Goal: Information Seeking & Learning: Learn about a topic

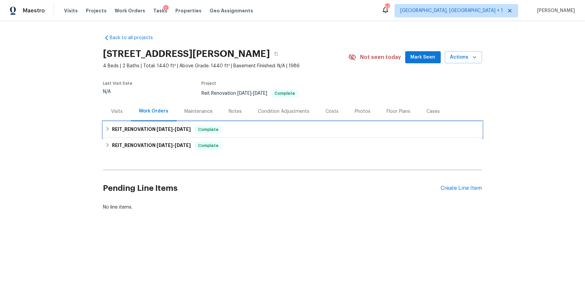
click at [131, 123] on div "REIT_RENOVATION 7/16/25 - 8/8/25 Complete" at bounding box center [292, 130] width 379 height 16
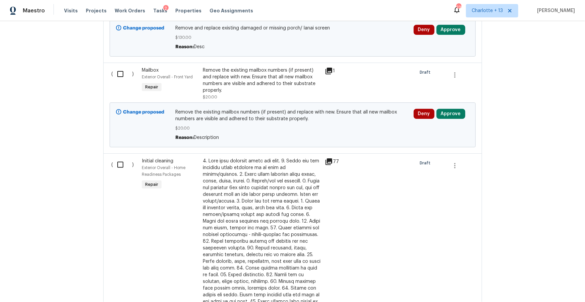
scroll to position [397, 0]
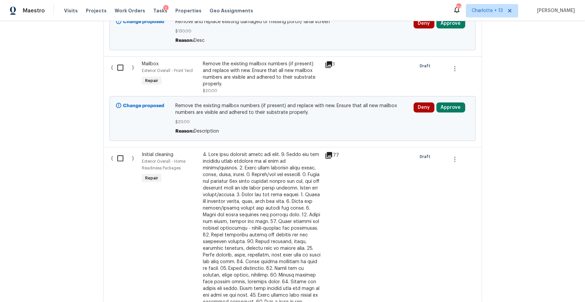
click at [327, 67] on icon at bounding box center [329, 64] width 7 height 7
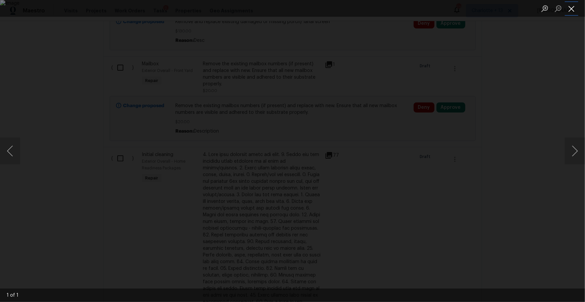
click at [571, 7] on button "Close lightbox" at bounding box center [571, 9] width 13 height 12
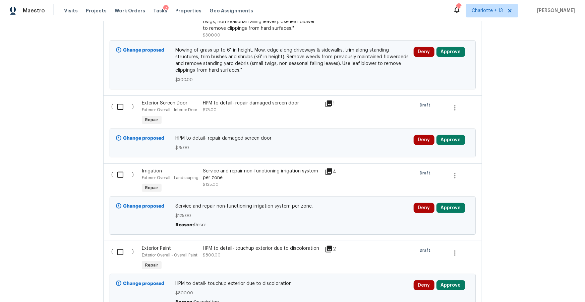
scroll to position [875, 0]
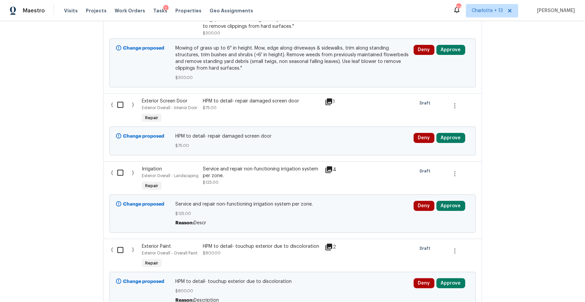
click at [330, 168] on icon at bounding box center [329, 170] width 8 height 8
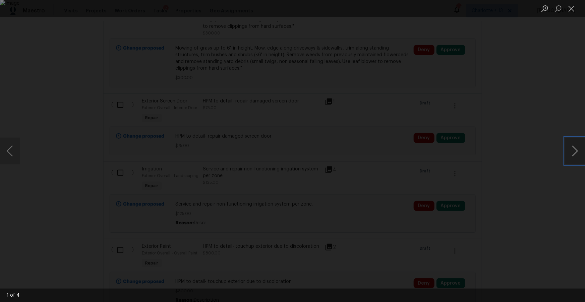
click at [574, 154] on button "Next image" at bounding box center [575, 151] width 20 height 27
click at [579, 156] on button "Next image" at bounding box center [575, 151] width 20 height 27
drag, startPoint x: 572, startPoint y: 9, endPoint x: 558, endPoint y: 28, distance: 23.3
click at [572, 9] on button "Close lightbox" at bounding box center [571, 9] width 13 height 12
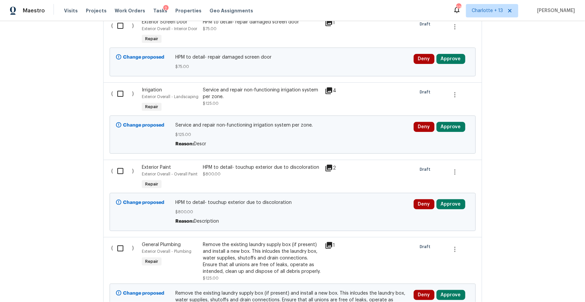
scroll to position [968, 0]
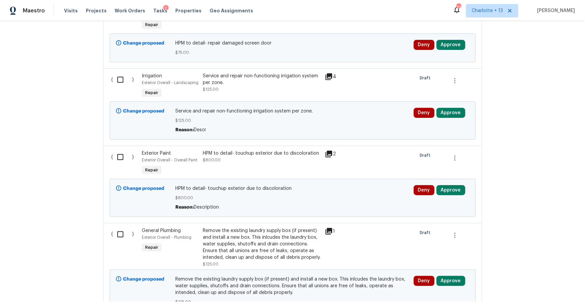
click at [325, 150] on icon at bounding box center [329, 154] width 8 height 8
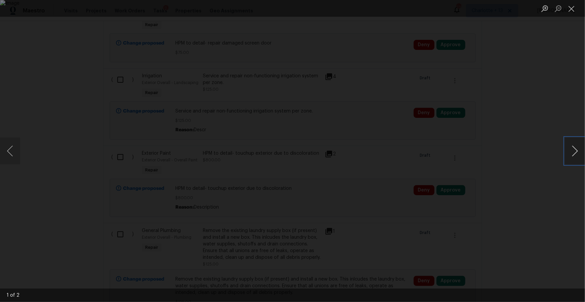
click at [578, 151] on button "Next image" at bounding box center [575, 151] width 20 height 27
click at [542, 172] on div "Lightbox" at bounding box center [292, 151] width 585 height 302
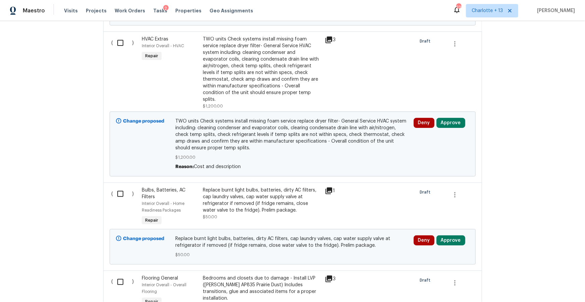
scroll to position [1694, 0]
click at [257, 59] on div "TWO units Check systems install missing foam service replace dryer filter- Gene…" at bounding box center [262, 70] width 118 height 67
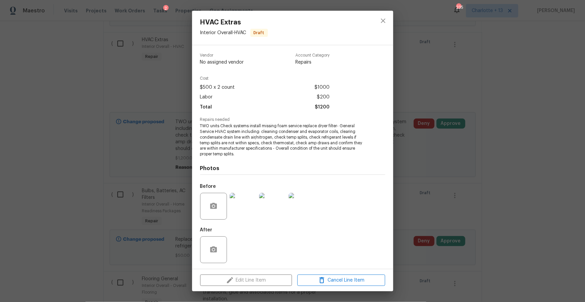
click at [237, 204] on img at bounding box center [243, 206] width 27 height 27
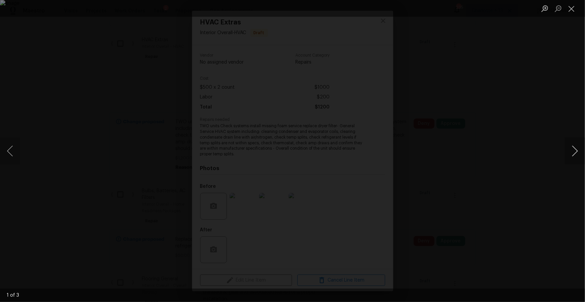
click at [575, 152] on button "Next image" at bounding box center [575, 151] width 20 height 27
click at [546, 113] on div "Lightbox" at bounding box center [292, 151] width 585 height 302
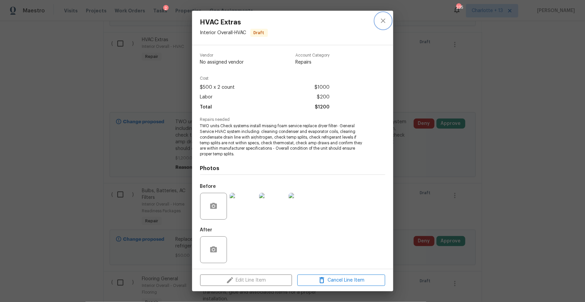
click at [380, 22] on icon "close" at bounding box center [383, 21] width 8 height 8
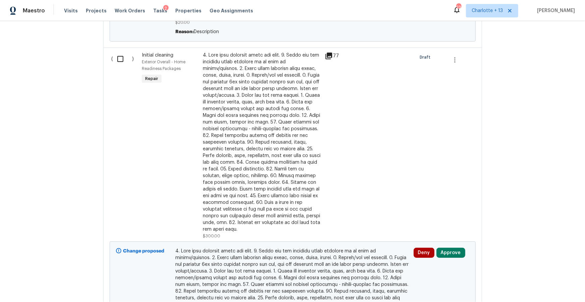
scroll to position [0, 0]
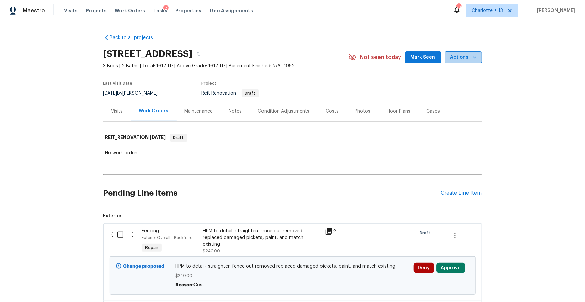
click at [470, 57] on span "Actions" at bounding box center [463, 57] width 26 height 8
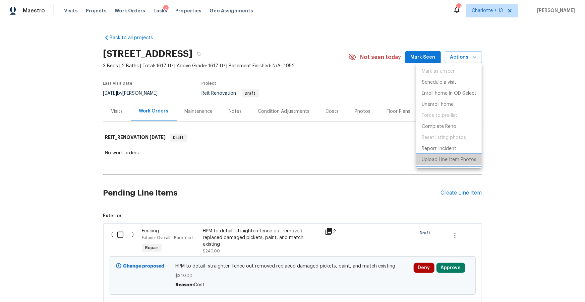
click at [438, 160] on p "Upload Line Item Photos" at bounding box center [449, 160] width 55 height 7
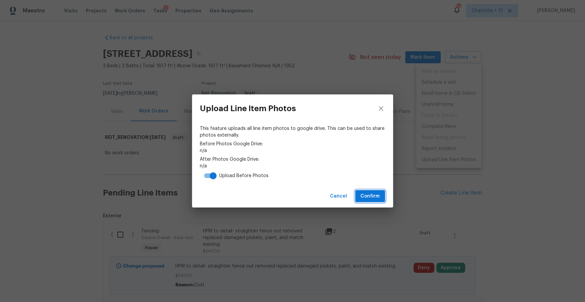
click at [378, 196] on span "Confirm" at bounding box center [370, 196] width 19 height 8
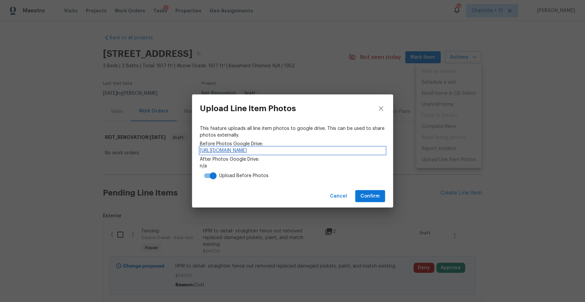
click at [334, 149] on link "https://drive.google.com/drive/folders/1wxt0lq1Svcn9SEhlrY7B6RIynpIsRaKI" at bounding box center [292, 151] width 185 height 7
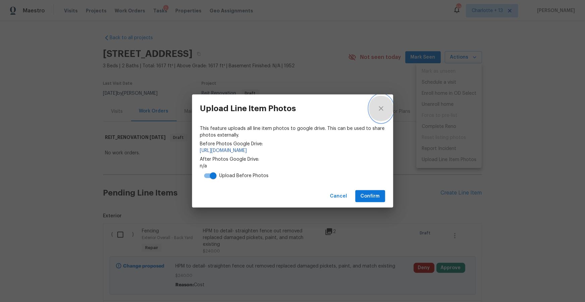
click at [385, 110] on button "close" at bounding box center [381, 109] width 24 height 28
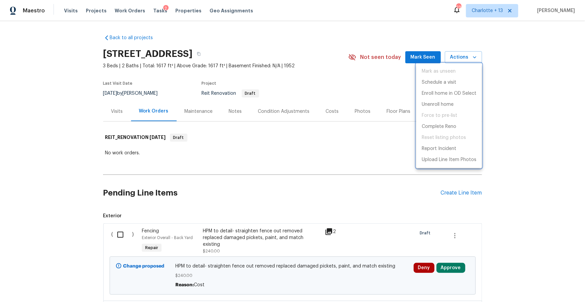
click at [353, 89] on div at bounding box center [292, 151] width 585 height 302
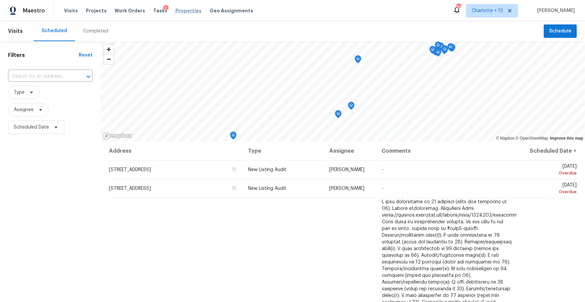
click at [175, 10] on span "Properties" at bounding box center [188, 10] width 26 height 7
click at [512, 9] on icon at bounding box center [509, 10] width 3 height 3
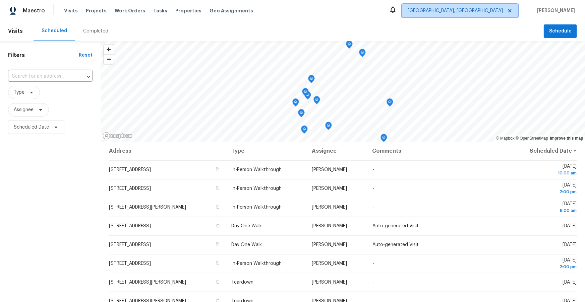
click at [497, 11] on span "Albuquerque, NM" at bounding box center [455, 10] width 95 height 7
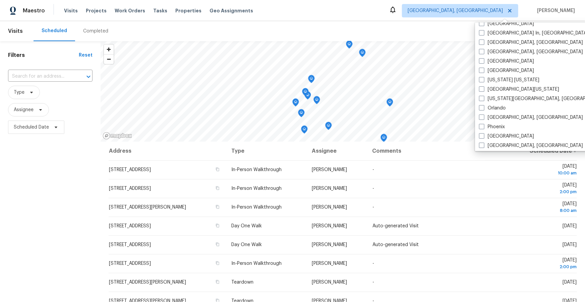
scroll to position [296, 0]
click at [492, 50] on label "[GEOGRAPHIC_DATA], [GEOGRAPHIC_DATA]" at bounding box center [531, 53] width 104 height 7
click at [483, 50] on input "[GEOGRAPHIC_DATA], [GEOGRAPHIC_DATA]" at bounding box center [481, 52] width 4 height 4
checkbox input "true"
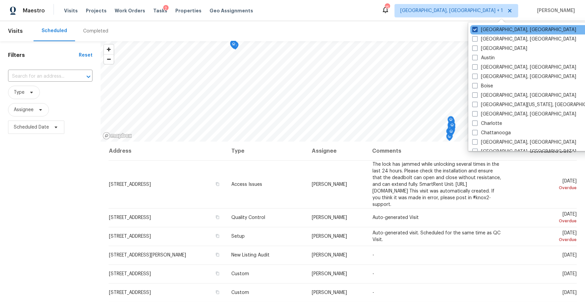
click at [482, 32] on label "Albuquerque, NM" at bounding box center [524, 29] width 104 height 7
click at [477, 31] on input "Albuquerque, NM" at bounding box center [474, 28] width 4 height 4
checkbox input "false"
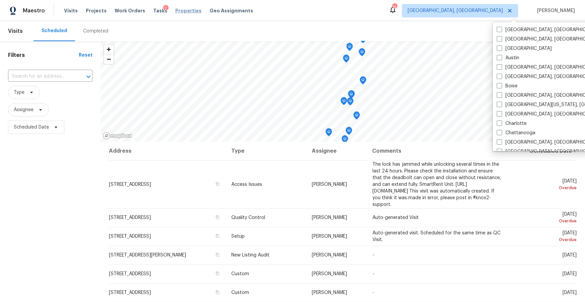
click at [179, 10] on span "Properties" at bounding box center [188, 10] width 26 height 7
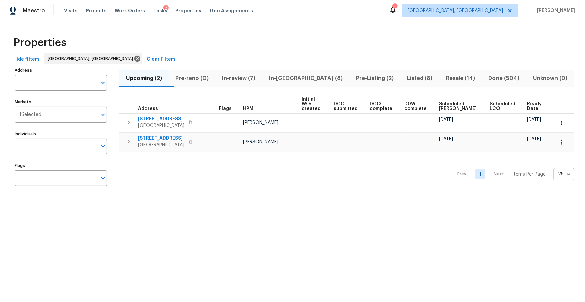
click at [254, 79] on span "In-review (7)" at bounding box center [238, 78] width 39 height 9
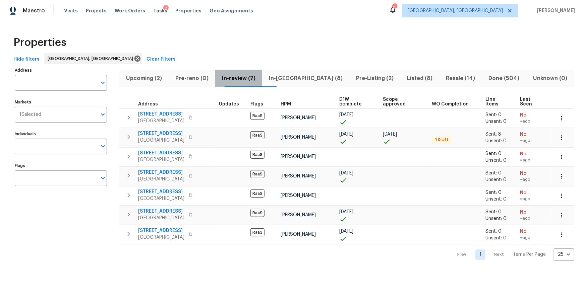
click at [262, 71] on button "In-review (7)" at bounding box center [238, 78] width 47 height 17
click at [298, 75] on span "In-reno (8)" at bounding box center [305, 78] width 79 height 9
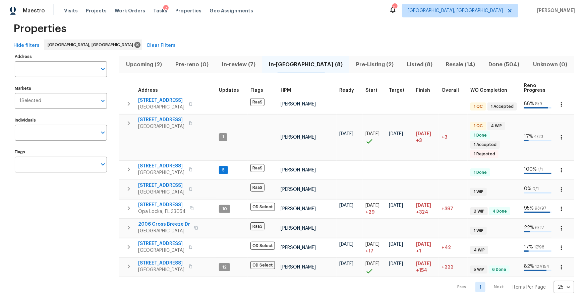
scroll to position [15, 0]
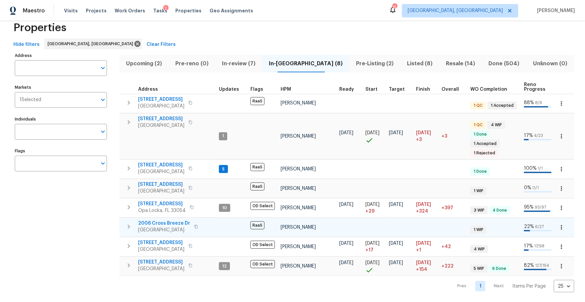
click at [178, 224] on span "2006 Cross Breeze Dr" at bounding box center [164, 223] width 52 height 7
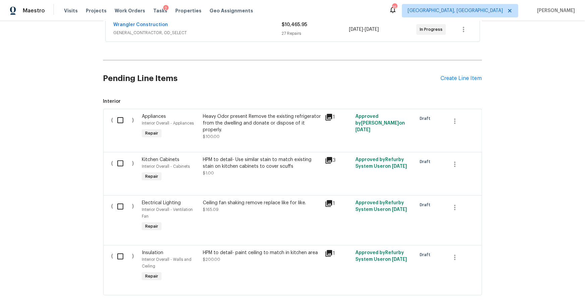
scroll to position [166, 0]
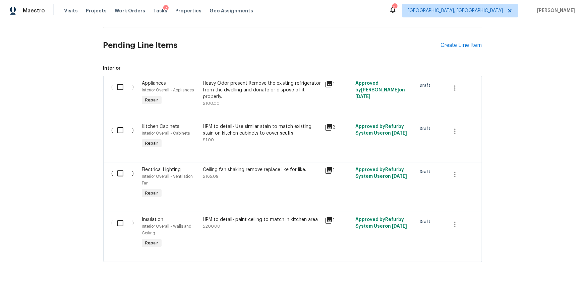
click at [244, 90] on div "Heavy Odor present Remove the existing refrigerator from the dwelling and donat…" at bounding box center [262, 90] width 118 height 20
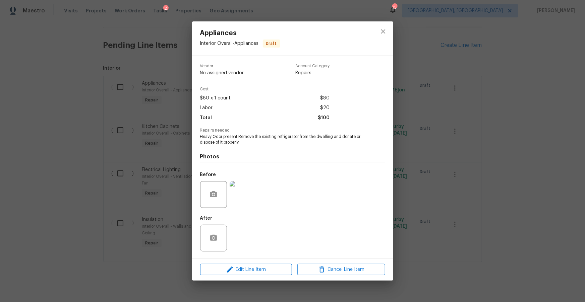
click at [243, 200] on img at bounding box center [243, 194] width 27 height 27
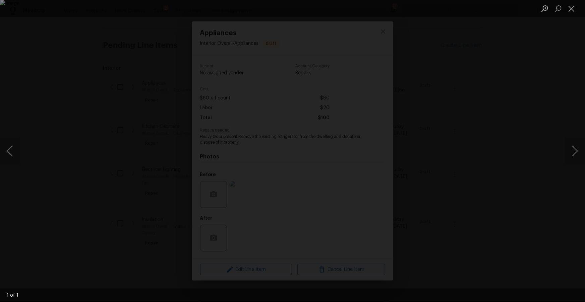
click at [522, 77] on div "Lightbox" at bounding box center [292, 151] width 585 height 302
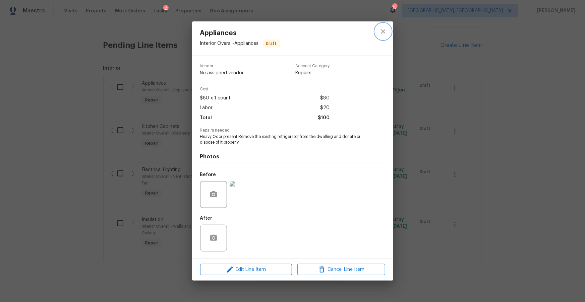
click at [381, 34] on icon "close" at bounding box center [383, 31] width 4 height 4
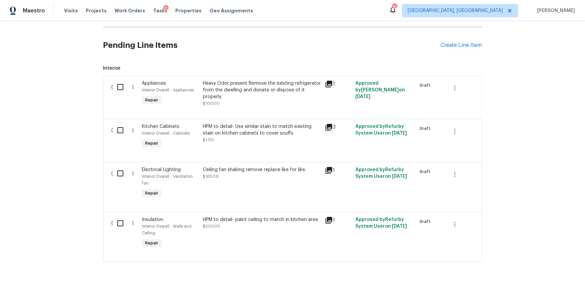
click at [243, 140] on div "HPM to detail- Use similar stain to match existing stain on kitchen cabinets to…" at bounding box center [262, 133] width 118 height 20
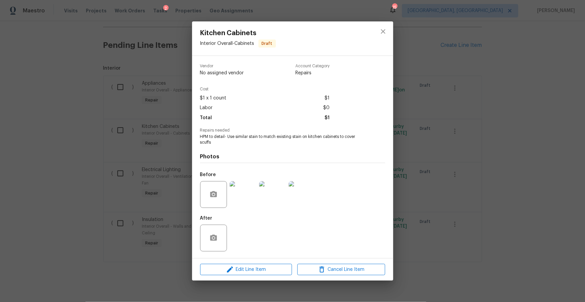
click at [243, 201] on img at bounding box center [243, 194] width 27 height 27
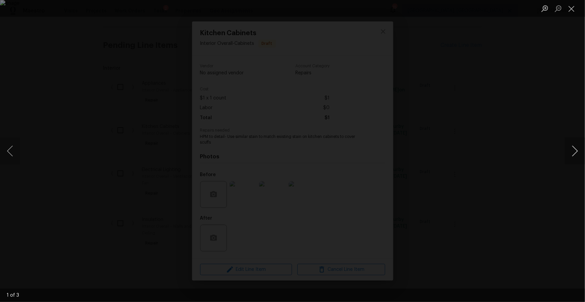
click at [577, 153] on button "Next image" at bounding box center [575, 151] width 20 height 27
drag, startPoint x: 529, startPoint y: 139, endPoint x: 531, endPoint y: 132, distance: 6.6
click at [529, 139] on div "Lightbox" at bounding box center [292, 151] width 585 height 302
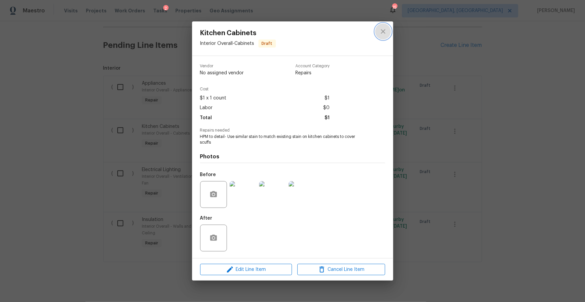
click at [383, 32] on icon "close" at bounding box center [383, 31] width 4 height 4
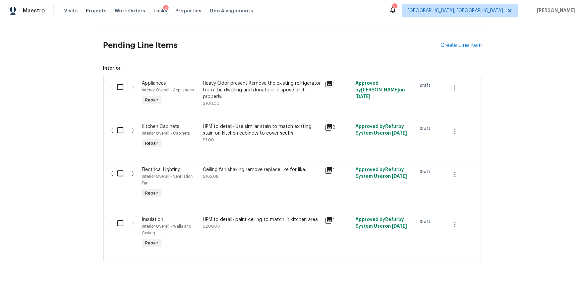
click at [290, 234] on div "HPM to detail- paint ceiling to match in kitchen area $200.00" at bounding box center [262, 234] width 122 height 38
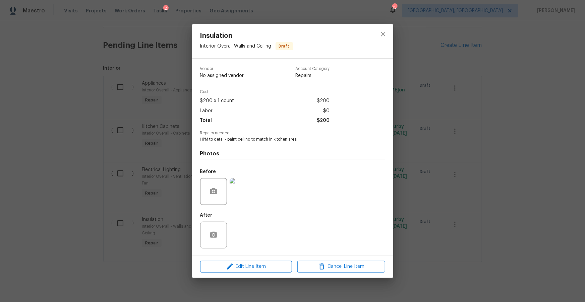
click at [250, 202] on img at bounding box center [243, 191] width 27 height 27
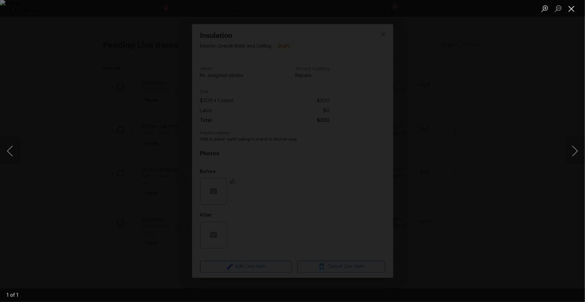
click at [572, 9] on button "Close lightbox" at bounding box center [571, 9] width 13 height 12
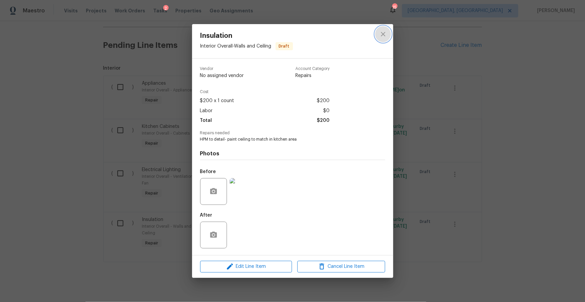
click at [383, 36] on icon "close" at bounding box center [383, 34] width 8 height 8
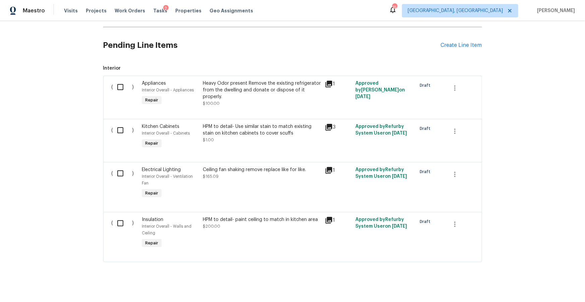
scroll to position [172, 0]
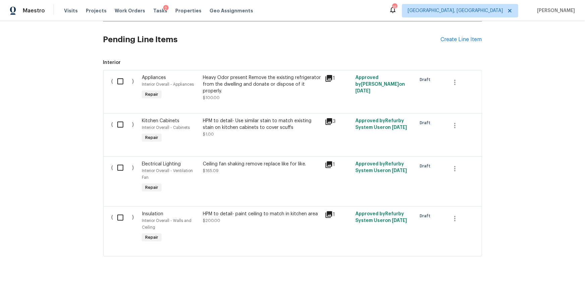
click at [279, 127] on div "HPM to detail- Use similar stain to match existing stain on kitchen cabinets to…" at bounding box center [262, 124] width 118 height 13
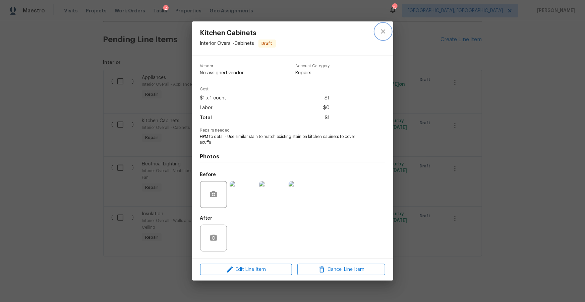
click at [381, 34] on icon "close" at bounding box center [383, 31] width 8 height 8
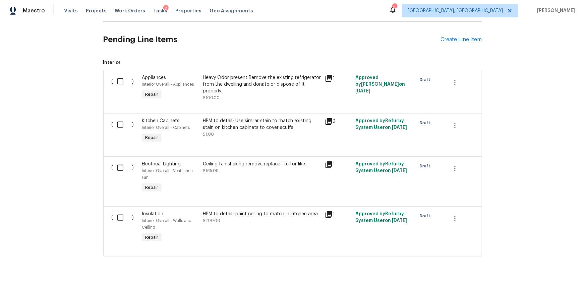
click at [245, 187] on div "Ceiling fan shaking remove replace like for like. $165.09" at bounding box center [262, 178] width 122 height 38
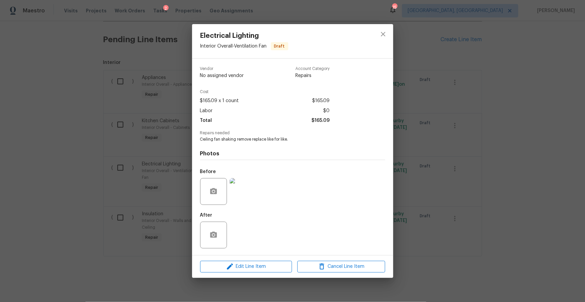
click at [245, 187] on img at bounding box center [243, 191] width 27 height 27
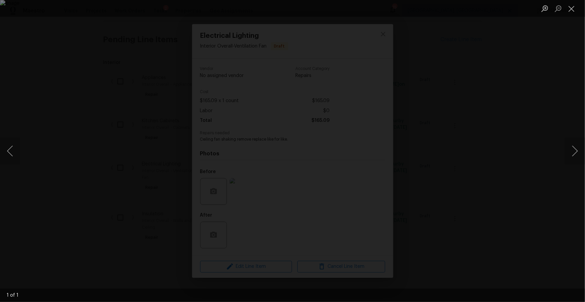
click at [507, 51] on div "Lightbox" at bounding box center [292, 151] width 585 height 302
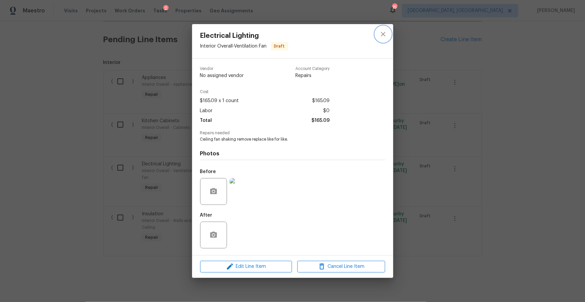
click at [381, 35] on icon "close" at bounding box center [383, 34] width 8 height 8
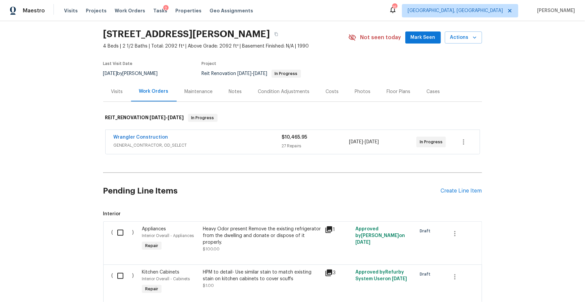
scroll to position [0, 0]
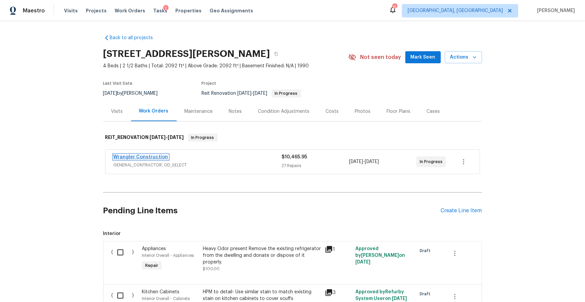
click at [145, 156] on link "Wrangler Construction" at bounding box center [141, 157] width 55 height 5
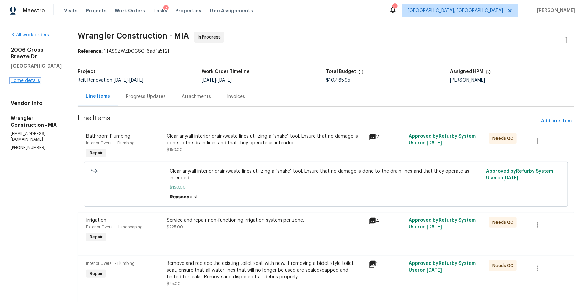
click at [35, 83] on link "Home details" at bounding box center [25, 80] width 29 height 5
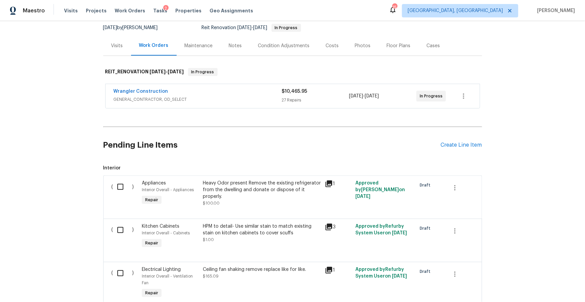
scroll to position [53, 0]
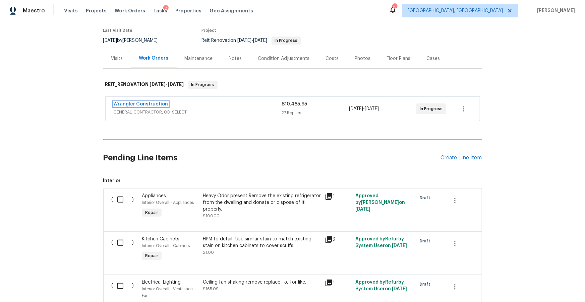
click at [146, 103] on link "Wrangler Construction" at bounding box center [141, 104] width 55 height 5
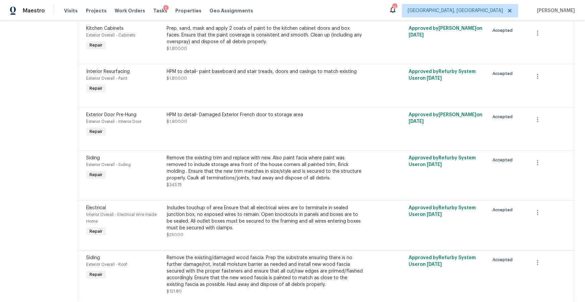
scroll to position [410, 0]
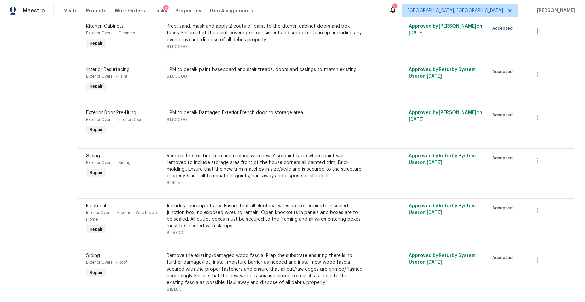
click at [223, 122] on div "HPM to detail- Damaged Exterior French door to storage area $1,900.00" at bounding box center [265, 123] width 201 height 31
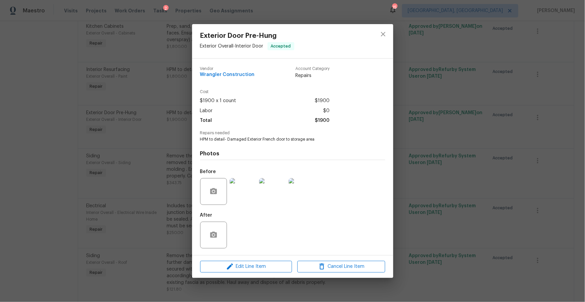
click at [237, 185] on img at bounding box center [243, 191] width 27 height 27
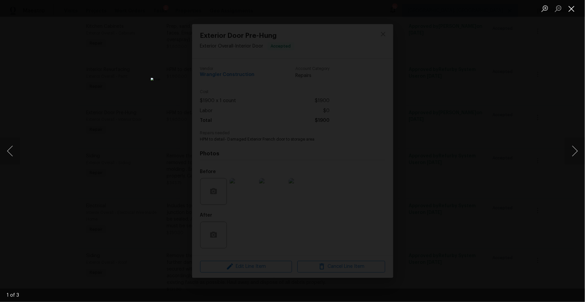
click at [573, 11] on button "Close lightbox" at bounding box center [571, 9] width 13 height 12
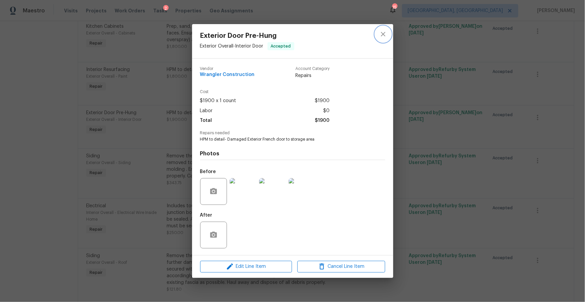
click at [386, 37] on icon "close" at bounding box center [383, 34] width 8 height 8
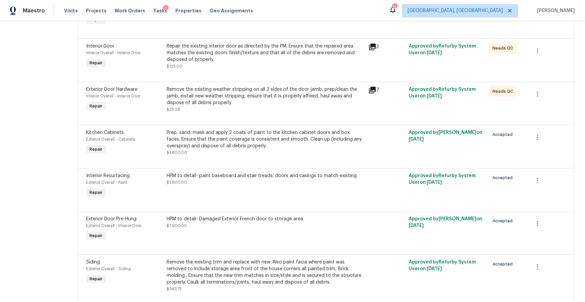
scroll to position [268, 0]
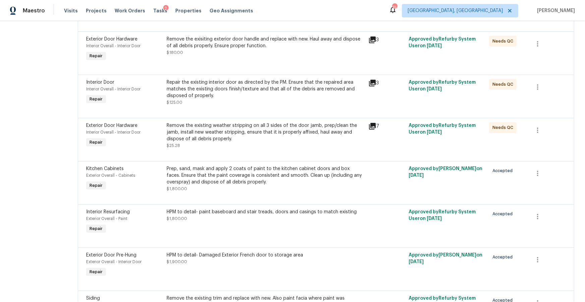
click at [272, 174] on div "Prep, sand, mask and apply 2 coats of paint to the kitchen cabinet doors and bo…" at bounding box center [265, 176] width 197 height 20
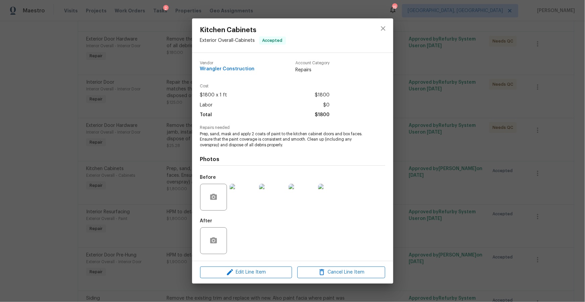
click at [253, 192] on img at bounding box center [243, 197] width 27 height 27
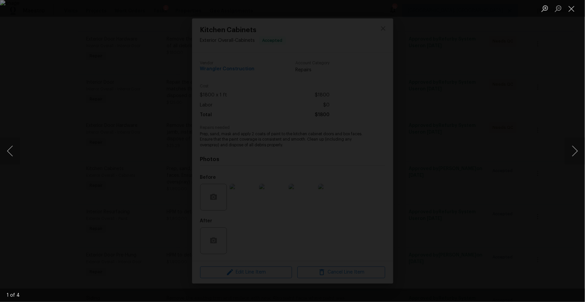
click at [528, 113] on div "Lightbox" at bounding box center [292, 151] width 585 height 302
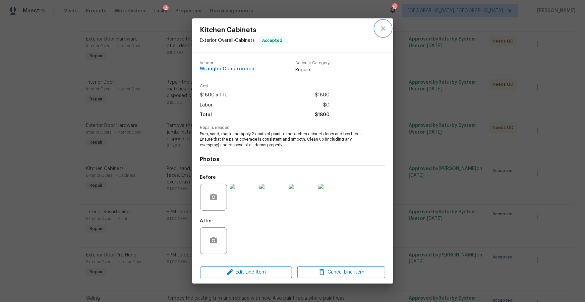
click at [382, 31] on icon "close" at bounding box center [383, 28] width 8 height 8
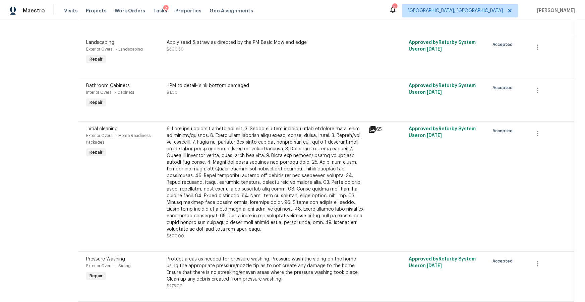
scroll to position [929, 0]
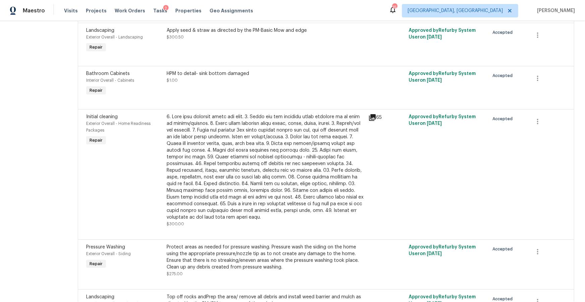
click at [368, 118] on icon at bounding box center [372, 118] width 8 height 8
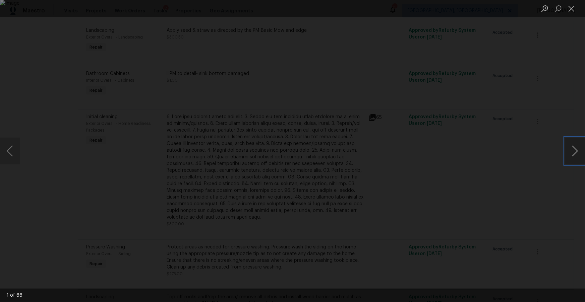
click at [578, 153] on button "Next image" at bounding box center [575, 151] width 20 height 27
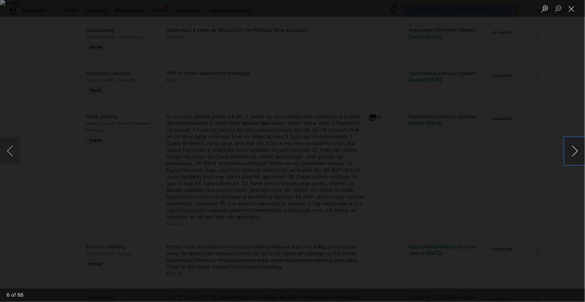
click at [578, 153] on button "Next image" at bounding box center [575, 151] width 20 height 27
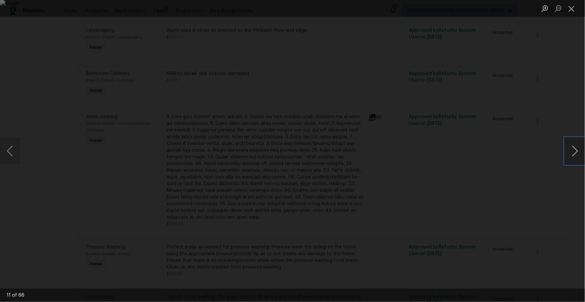
click at [578, 153] on button "Next image" at bounding box center [575, 151] width 20 height 27
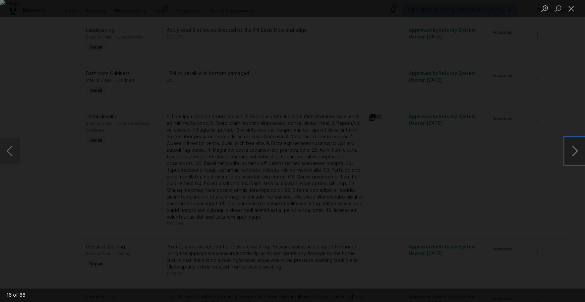
click at [578, 153] on button "Next image" at bounding box center [575, 151] width 20 height 27
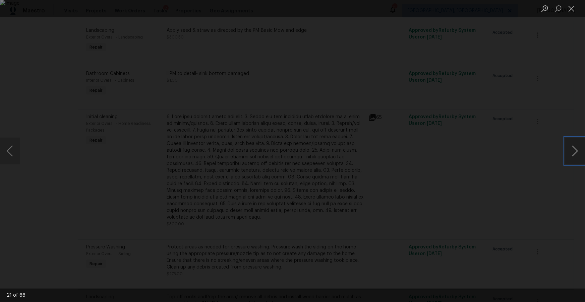
click at [578, 153] on button "Next image" at bounding box center [575, 151] width 20 height 27
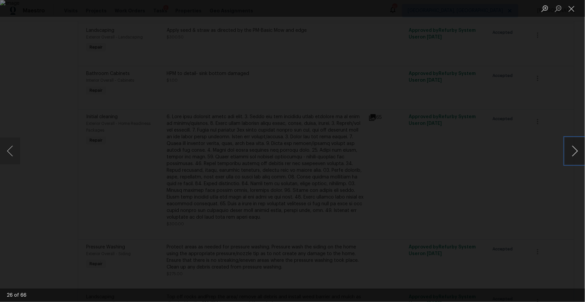
click at [578, 153] on button "Next image" at bounding box center [575, 151] width 20 height 27
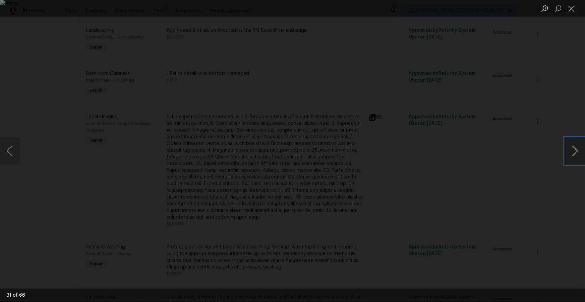
click at [578, 153] on button "Next image" at bounding box center [575, 151] width 20 height 27
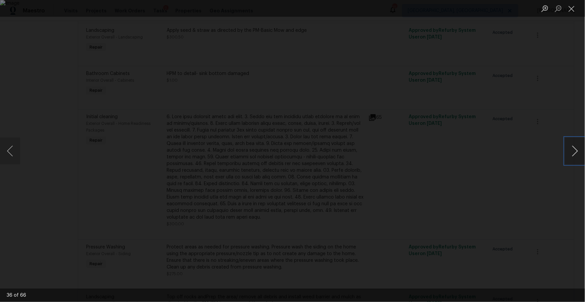
click at [578, 153] on button "Next image" at bounding box center [575, 151] width 20 height 27
click at [18, 145] on button "Previous image" at bounding box center [10, 151] width 20 height 27
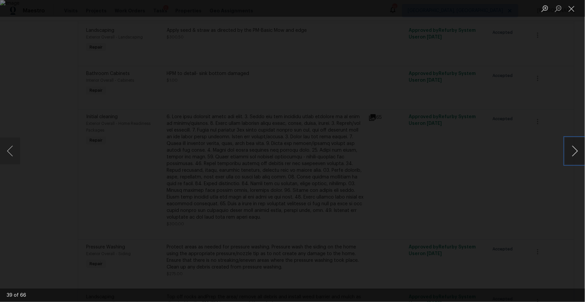
click at [576, 148] on button "Next image" at bounding box center [575, 151] width 20 height 27
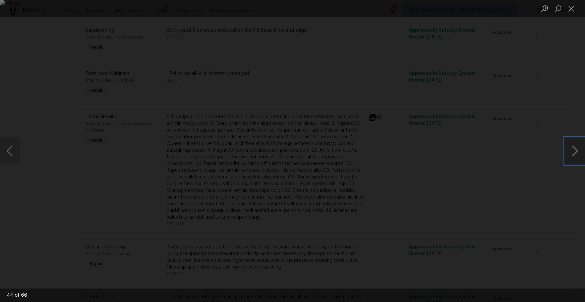
click at [576, 148] on button "Next image" at bounding box center [575, 151] width 20 height 27
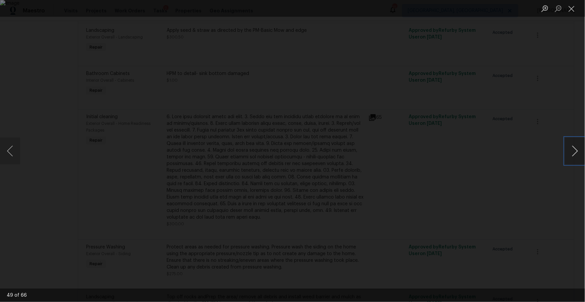
click at [576, 148] on button "Next image" at bounding box center [575, 151] width 20 height 27
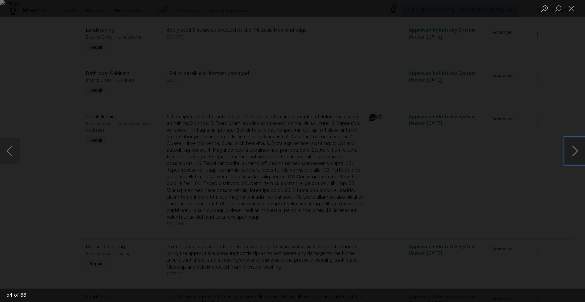
click at [576, 148] on button "Next image" at bounding box center [575, 151] width 20 height 27
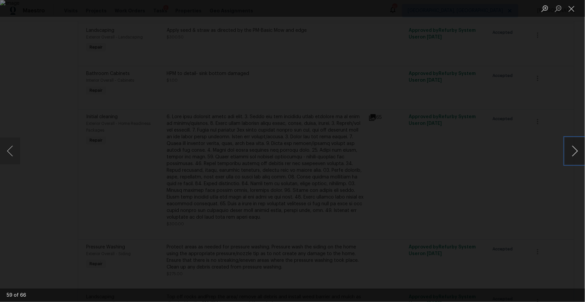
click at [576, 148] on button "Next image" at bounding box center [575, 151] width 20 height 27
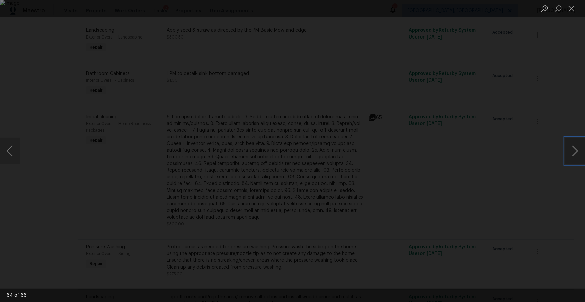
click at [576, 148] on button "Next image" at bounding box center [575, 151] width 20 height 27
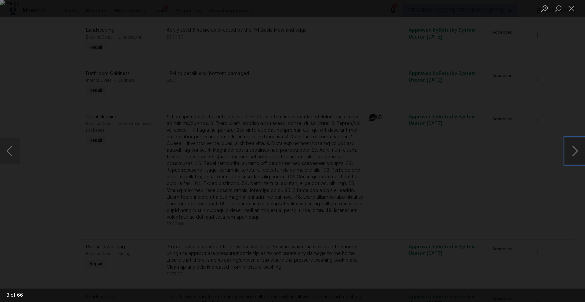
click at [576, 148] on button "Next image" at bounding box center [575, 151] width 20 height 27
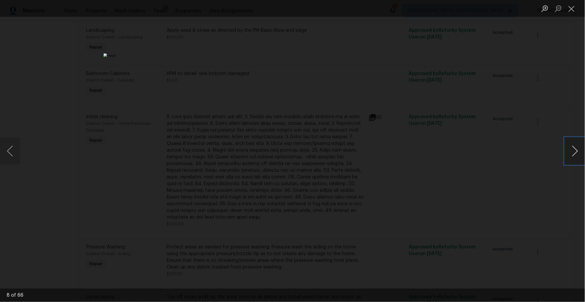
click at [576, 148] on button "Next image" at bounding box center [575, 151] width 20 height 27
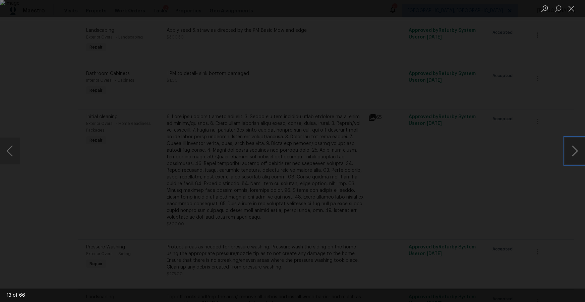
click at [576, 148] on button "Next image" at bounding box center [575, 151] width 20 height 27
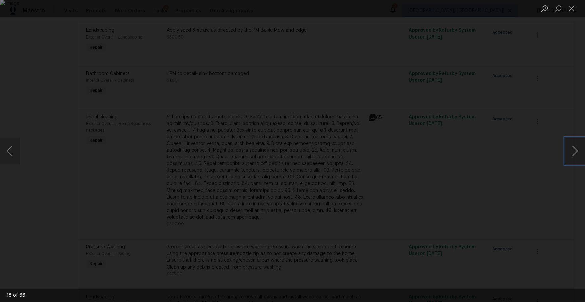
click at [576, 148] on button "Next image" at bounding box center [575, 151] width 20 height 27
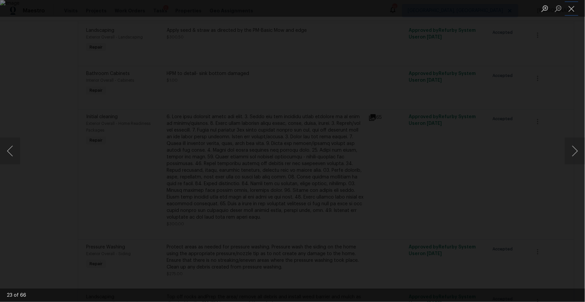
drag, startPoint x: 572, startPoint y: 10, endPoint x: 563, endPoint y: 22, distance: 14.4
click at [572, 10] on button "Close lightbox" at bounding box center [571, 9] width 13 height 12
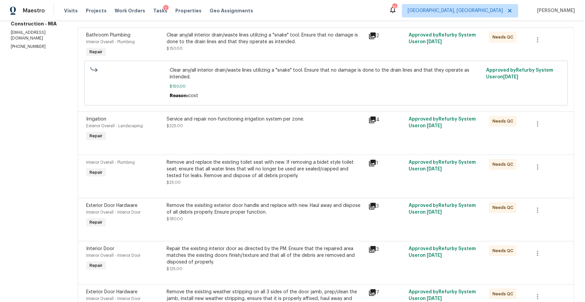
scroll to position [0, 0]
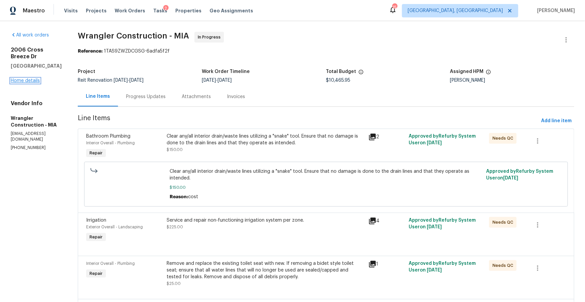
click at [32, 83] on link "Home details" at bounding box center [25, 80] width 29 height 5
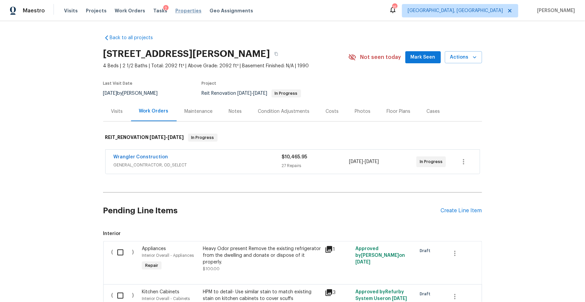
click at [190, 10] on span "Properties" at bounding box center [188, 10] width 26 height 7
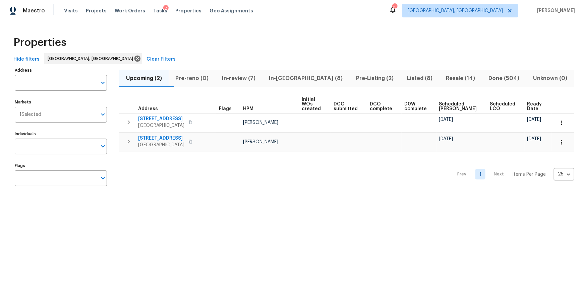
click at [244, 81] on span "In-review (7)" at bounding box center [238, 78] width 39 height 9
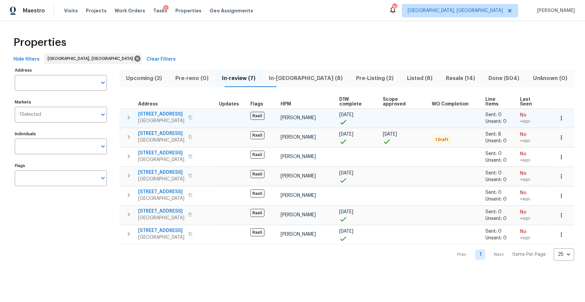
click at [157, 111] on span "12703 White Coral Dr" at bounding box center [161, 114] width 46 height 7
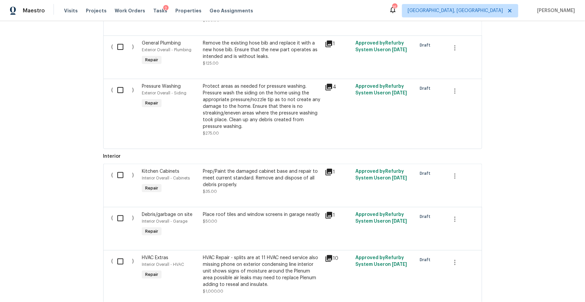
scroll to position [238, 0]
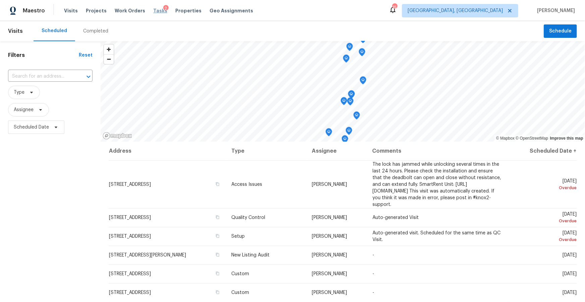
click at [154, 8] on span "Tasks" at bounding box center [160, 10] width 14 height 5
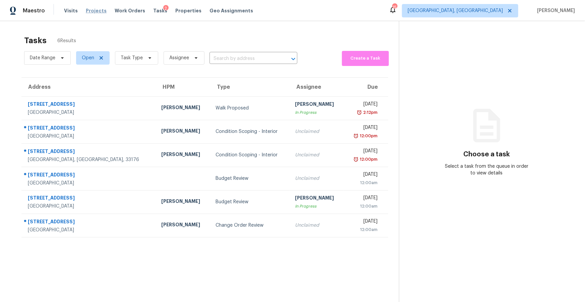
click at [89, 9] on span "Projects" at bounding box center [96, 10] width 21 height 7
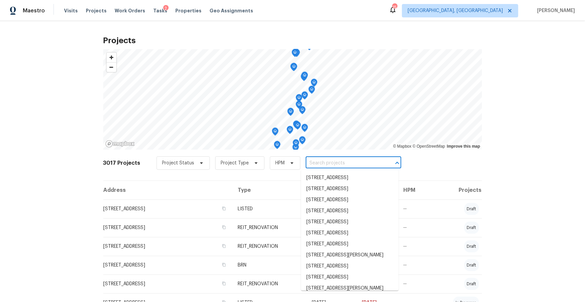
click at [310, 162] on input "text" at bounding box center [344, 163] width 77 height 10
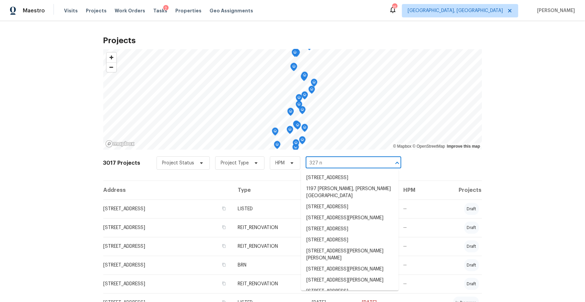
type input "327 nw"
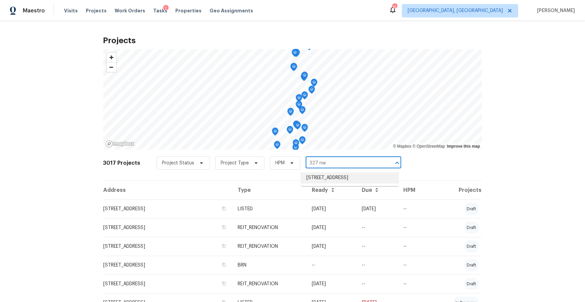
click at [320, 181] on li "[STREET_ADDRESS]" at bounding box center [350, 178] width 98 height 11
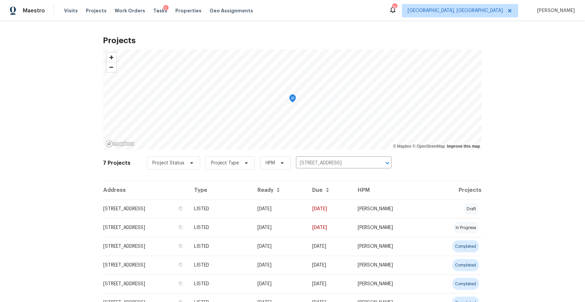
click at [154, 208] on td "[STREET_ADDRESS]" at bounding box center [146, 209] width 86 height 19
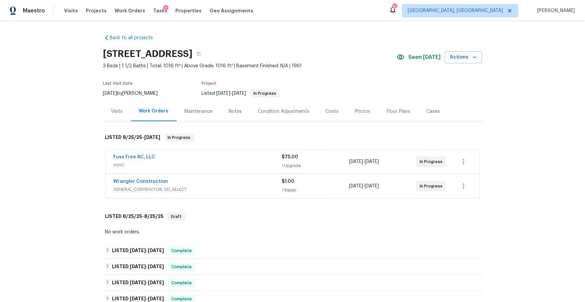
click at [333, 112] on div "Costs" at bounding box center [332, 111] width 13 height 7
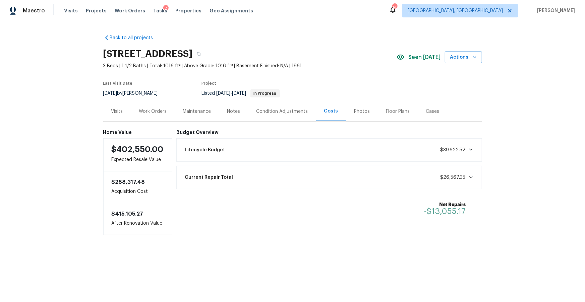
click at [163, 11] on div "2" at bounding box center [165, 8] width 5 height 7
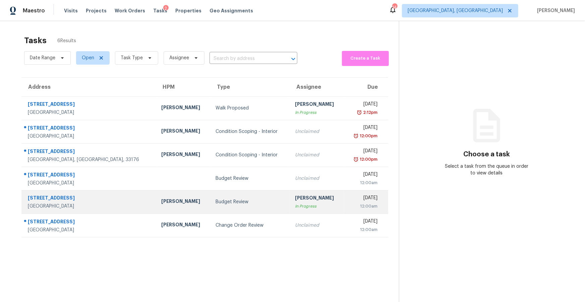
click at [210, 206] on td "Budget Review" at bounding box center [249, 201] width 79 height 23
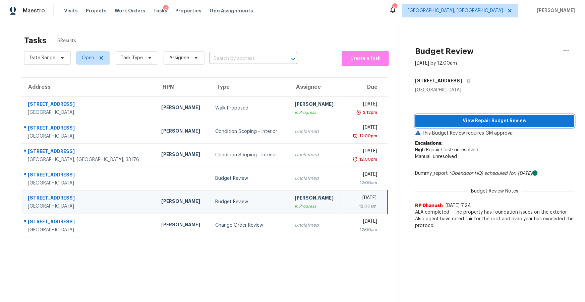
click at [467, 121] on span "View Repair Budget Review" at bounding box center [495, 121] width 149 height 8
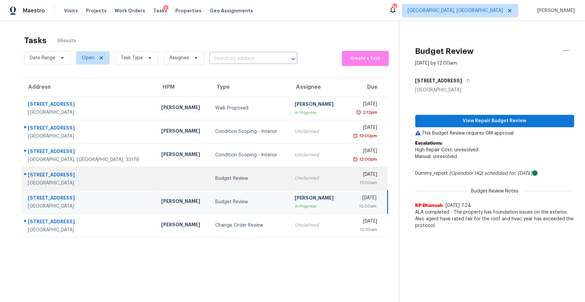
click at [156, 171] on td at bounding box center [183, 178] width 54 height 23
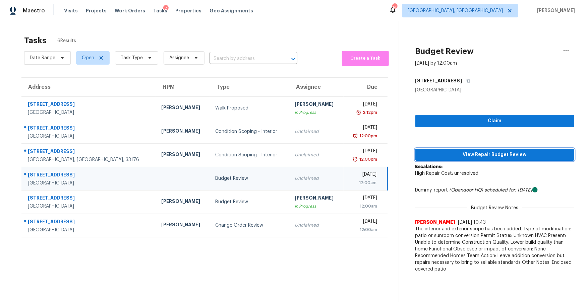
click at [480, 158] on span "View Repair Budget Review" at bounding box center [495, 155] width 149 height 8
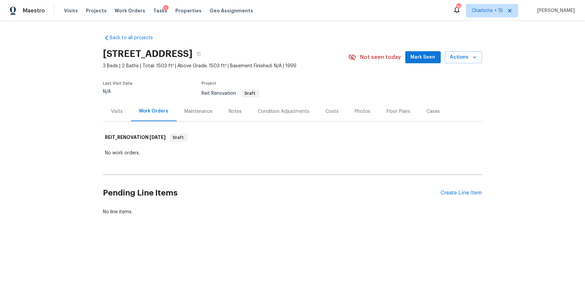
click at [277, 108] on div "Condition Adjustments" at bounding box center [284, 111] width 52 height 7
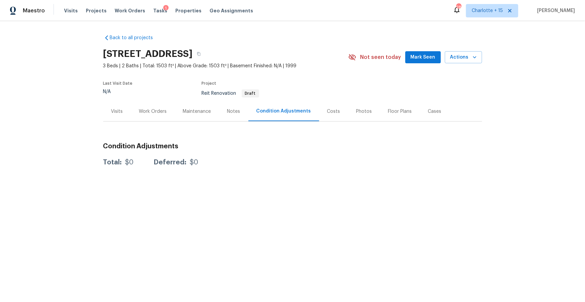
click at [155, 113] on div "Work Orders" at bounding box center [153, 111] width 28 height 7
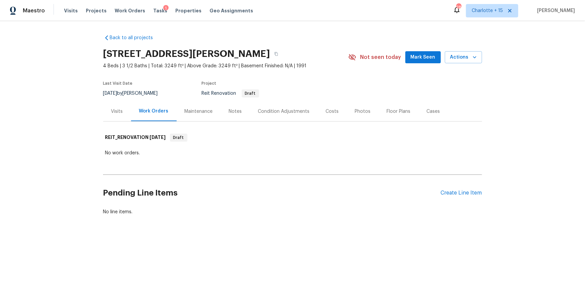
click at [277, 113] on div "Condition Adjustments" at bounding box center [284, 111] width 52 height 7
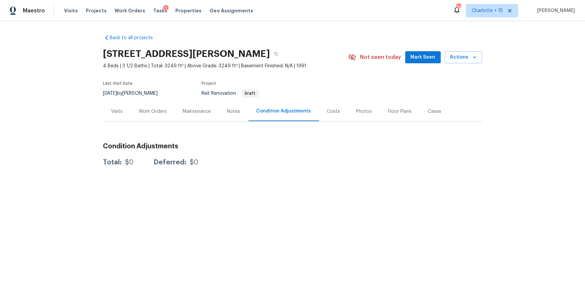
click at [150, 110] on div "Work Orders" at bounding box center [153, 111] width 28 height 7
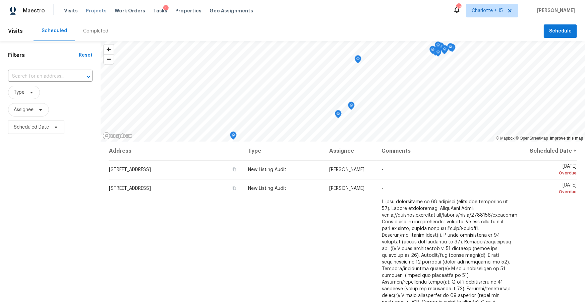
click at [95, 14] on span "Projects" at bounding box center [96, 10] width 21 height 7
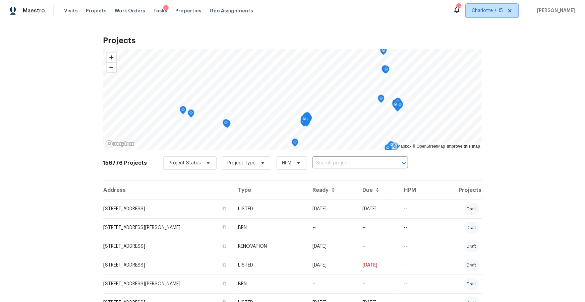
click at [512, 10] on icon at bounding box center [509, 10] width 3 height 3
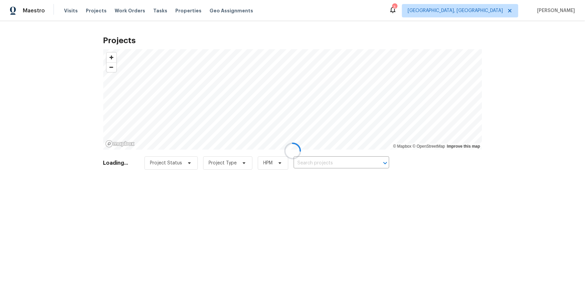
click at [501, 11] on div at bounding box center [292, 151] width 585 height 302
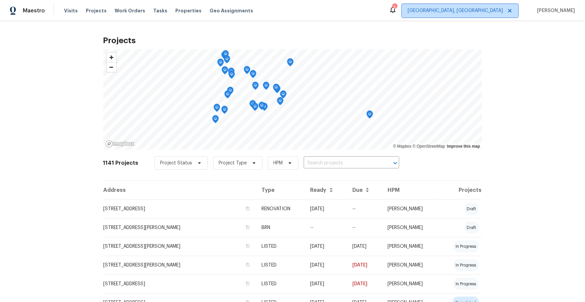
click at [490, 12] on span "Albuquerque, NM" at bounding box center [455, 10] width 95 height 7
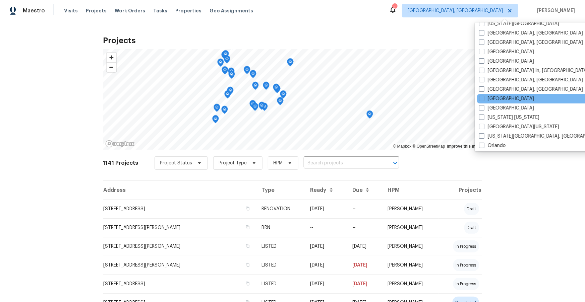
scroll to position [259, 0]
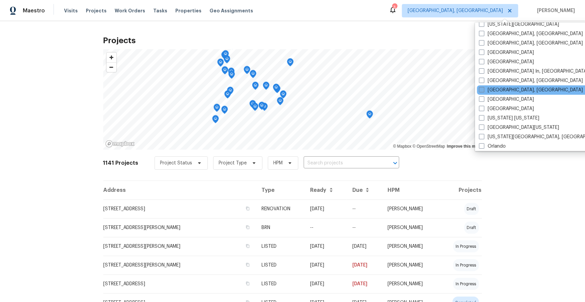
click at [489, 88] on label "[GEOGRAPHIC_DATA], [GEOGRAPHIC_DATA]" at bounding box center [531, 90] width 104 height 7
click at [483, 88] on input "[GEOGRAPHIC_DATA], [GEOGRAPHIC_DATA]" at bounding box center [481, 89] width 4 height 4
checkbox input "true"
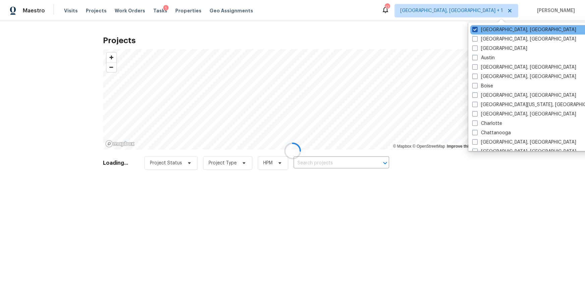
click at [495, 33] on label "Albuquerque, NM" at bounding box center [524, 29] width 104 height 7
click at [477, 31] on input "Albuquerque, NM" at bounding box center [474, 28] width 4 height 4
checkbox input "false"
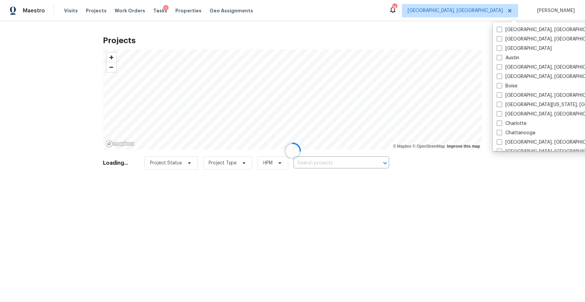
click at [177, 12] on div at bounding box center [292, 151] width 585 height 302
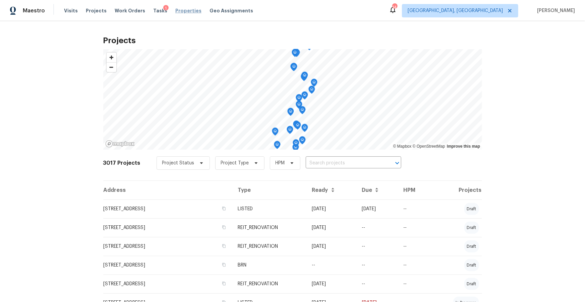
click at [178, 11] on span "Properties" at bounding box center [188, 10] width 26 height 7
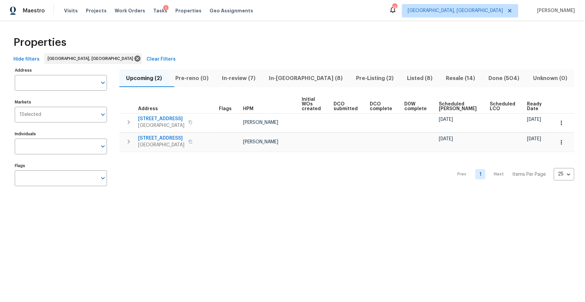
click at [299, 78] on span "In-reno (8)" at bounding box center [305, 78] width 79 height 9
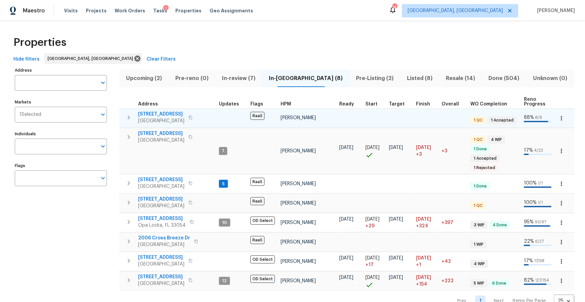
click at [166, 114] on span "5013 Neptune Ln # 2202" at bounding box center [161, 114] width 46 height 7
click at [192, 118] on icon "button" at bounding box center [190, 118] width 4 height 4
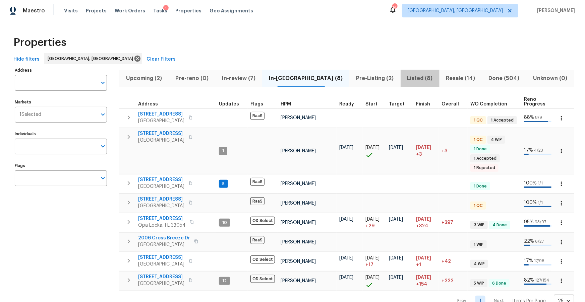
click at [405, 75] on span "Listed (8)" at bounding box center [420, 78] width 31 height 9
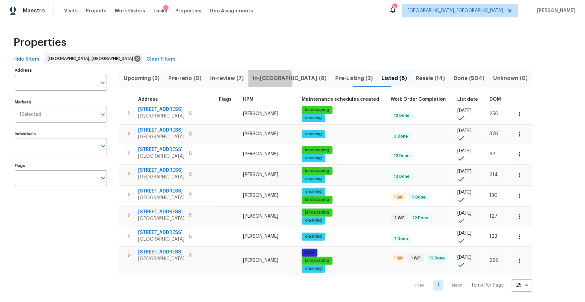
click at [282, 79] on span "In-reno (8)" at bounding box center [289, 78] width 74 height 9
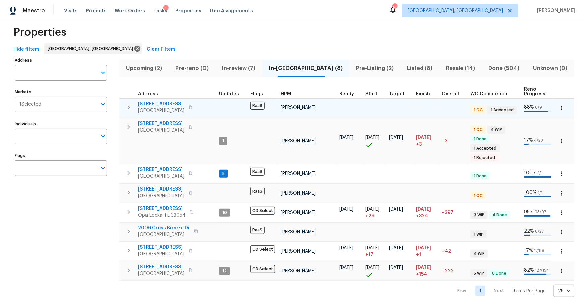
scroll to position [15, 0]
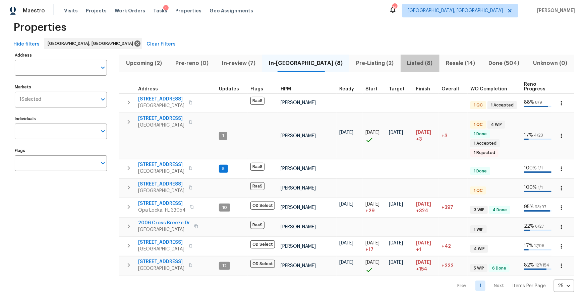
click at [405, 62] on span "Listed (8)" at bounding box center [420, 63] width 31 height 9
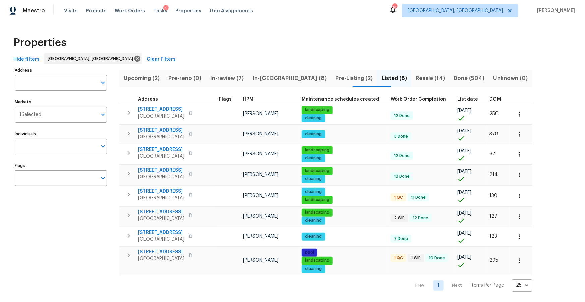
click at [415, 79] on span "Resale (14)" at bounding box center [430, 78] width 30 height 9
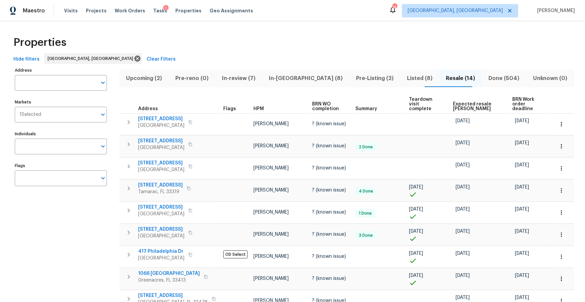
click at [20, 57] on span "Hide filters" at bounding box center [26, 59] width 26 height 8
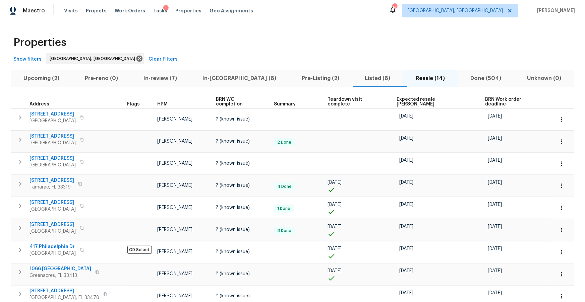
click at [402, 99] on span "Expected resale COE" at bounding box center [435, 101] width 77 height 9
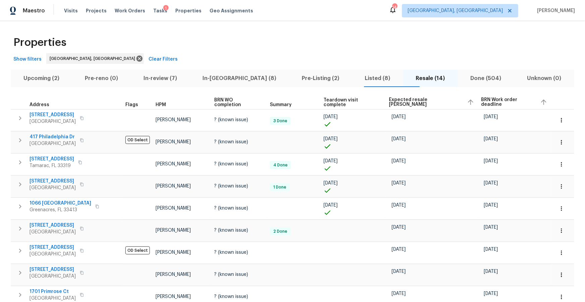
click at [390, 103] on span "Expected resale COE" at bounding box center [425, 102] width 73 height 9
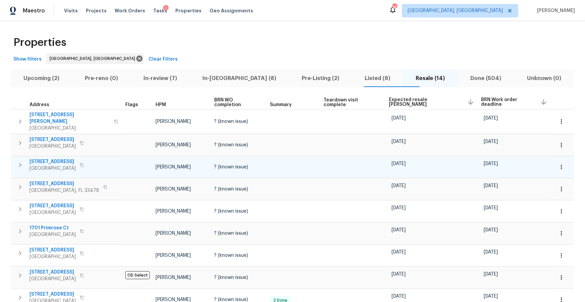
click at [84, 163] on icon "button" at bounding box center [82, 165] width 4 height 4
click at [54, 160] on span "2175 NW 184th Ter" at bounding box center [53, 162] width 46 height 7
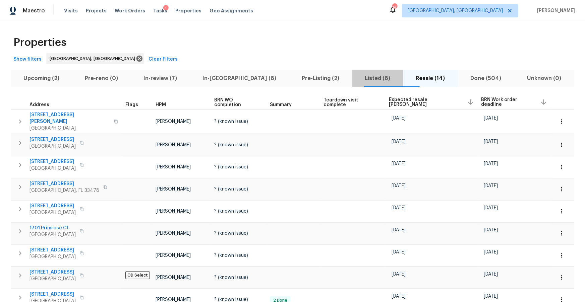
click at [356, 79] on span "Listed (8)" at bounding box center [377, 78] width 43 height 9
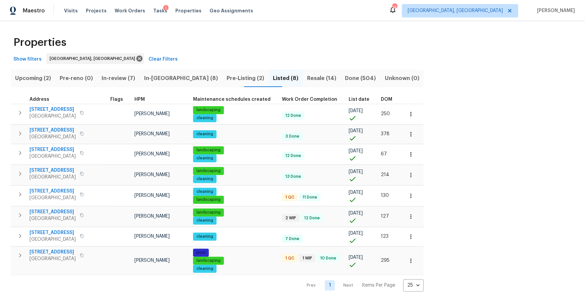
click at [312, 80] on span "Resale (14)" at bounding box center [322, 78] width 30 height 9
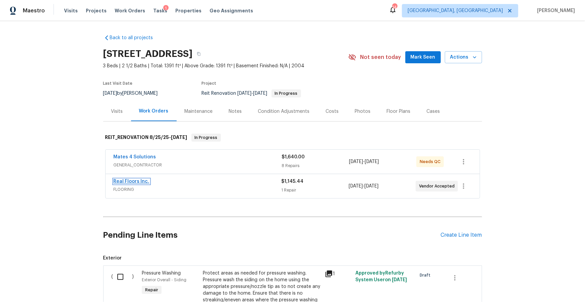
click at [138, 180] on link "Real Floors Inc." at bounding box center [132, 181] width 36 height 5
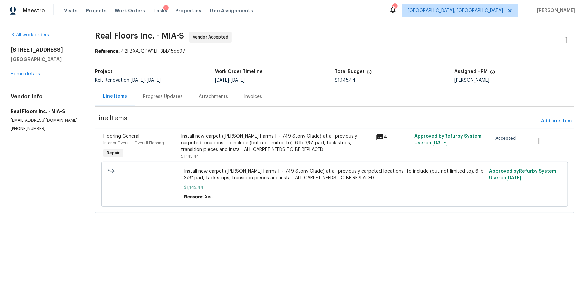
click at [376, 138] on div "4" at bounding box center [392, 146] width 39 height 31
click at [382, 137] on icon at bounding box center [379, 137] width 8 height 8
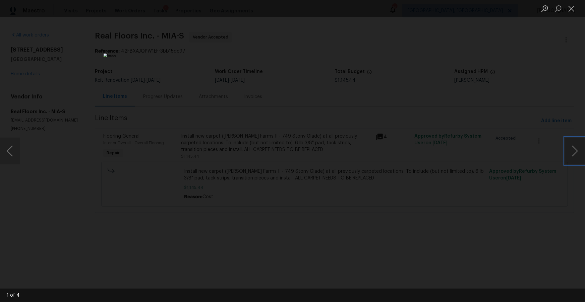
click at [579, 155] on button "Next image" at bounding box center [575, 151] width 20 height 27
click at [509, 159] on div "Lightbox" at bounding box center [292, 151] width 585 height 302
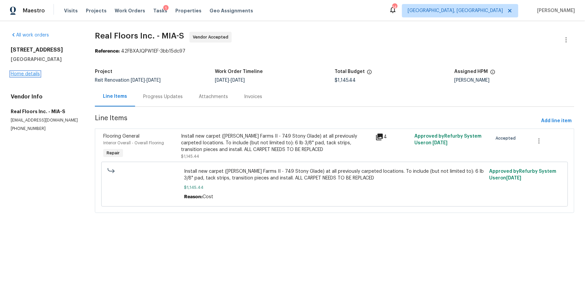
click at [37, 73] on link "Home details" at bounding box center [25, 74] width 29 height 5
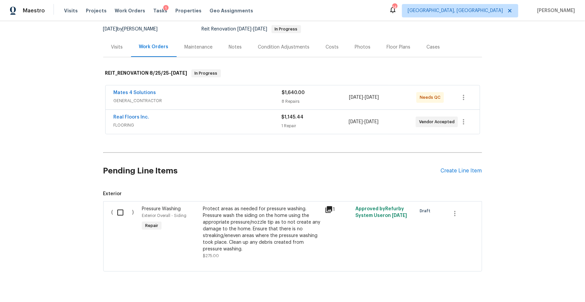
scroll to position [66, 0]
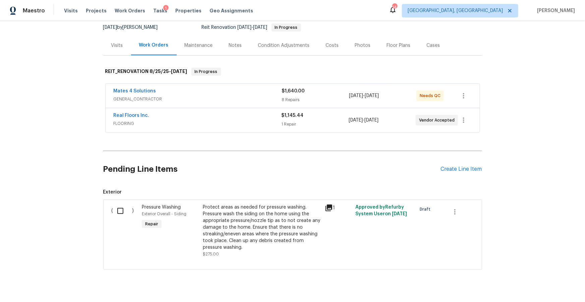
click at [329, 210] on icon at bounding box center [329, 208] width 8 height 8
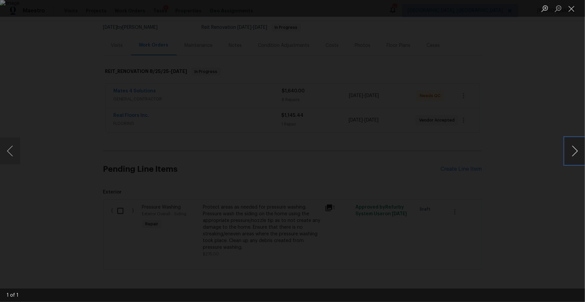
click at [571, 149] on button "Next image" at bounding box center [575, 151] width 20 height 27
click at [571, 10] on button "Close lightbox" at bounding box center [571, 9] width 13 height 12
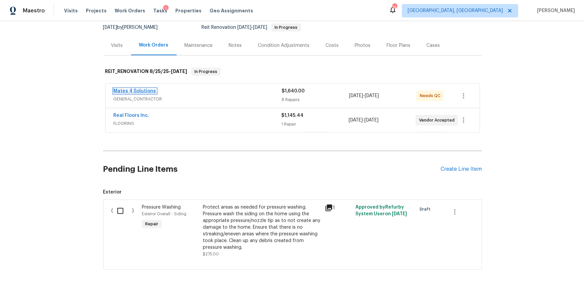
click at [145, 92] on link "Mates 4 Solutions" at bounding box center [135, 91] width 43 height 5
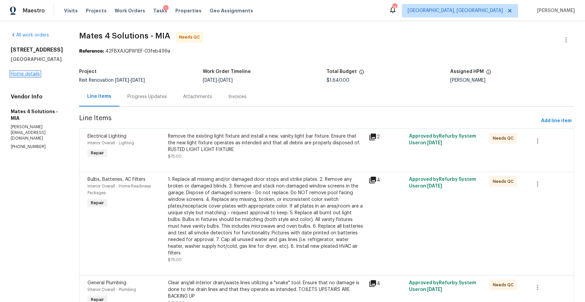
click at [35, 76] on link "Home details" at bounding box center [25, 74] width 29 height 5
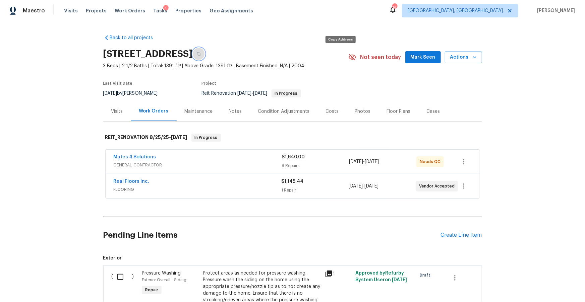
click at [201, 54] on icon "button" at bounding box center [199, 54] width 4 height 4
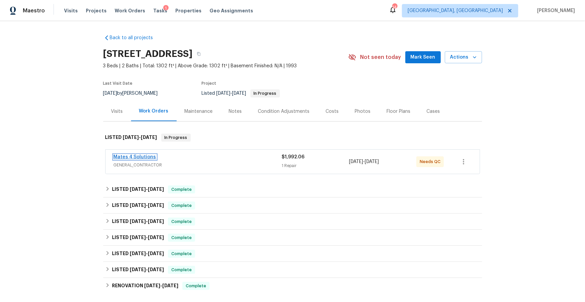
click at [138, 158] on link "Mates 4 Solutions" at bounding box center [135, 157] width 43 height 5
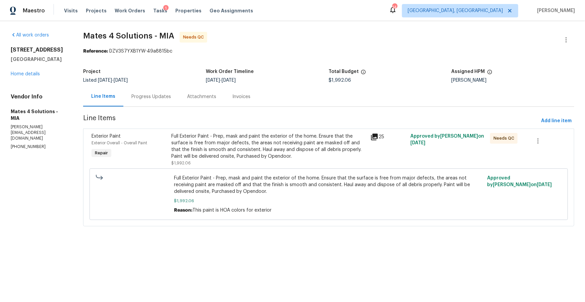
click at [376, 136] on icon at bounding box center [374, 137] width 7 height 7
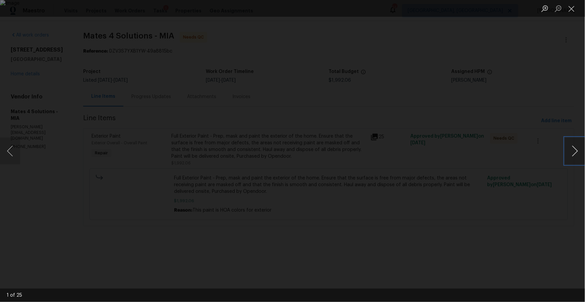
click at [575, 152] on button "Next image" at bounding box center [575, 151] width 20 height 27
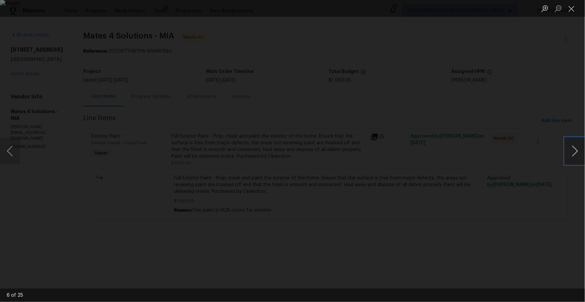
click at [575, 152] on button "Next image" at bounding box center [575, 151] width 20 height 27
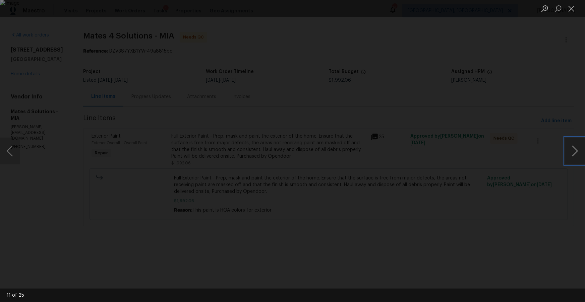
click at [575, 152] on button "Next image" at bounding box center [575, 151] width 20 height 27
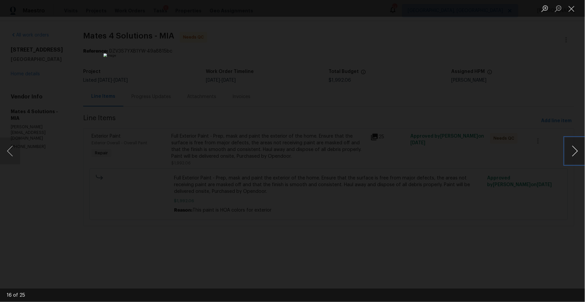
click at [575, 152] on button "Next image" at bounding box center [575, 151] width 20 height 27
click at [575, 153] on button "Next image" at bounding box center [575, 151] width 20 height 27
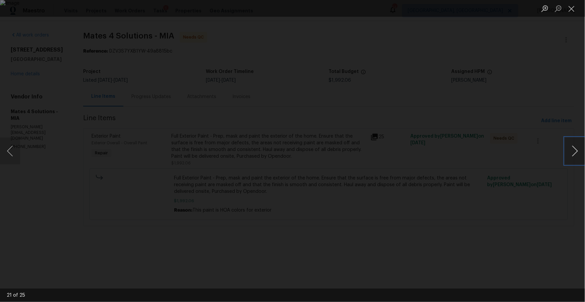
click at [575, 153] on button "Next image" at bounding box center [575, 151] width 20 height 27
drag, startPoint x: 569, startPoint y: 14, endPoint x: 554, endPoint y: 36, distance: 26.1
click at [569, 14] on button "Close lightbox" at bounding box center [571, 9] width 13 height 12
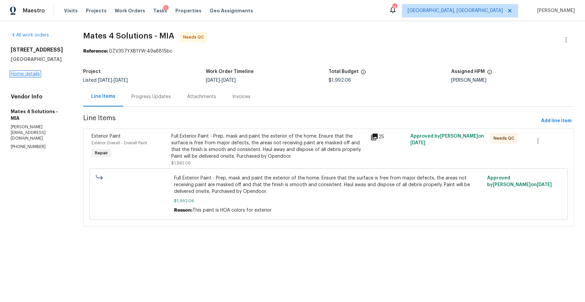
click at [22, 76] on link "Home details" at bounding box center [25, 74] width 29 height 5
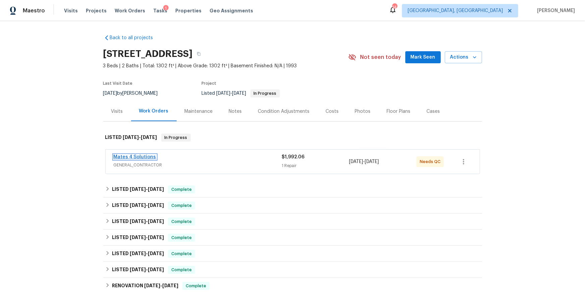
click at [147, 157] on link "Mates 4 Solutions" at bounding box center [135, 157] width 43 height 5
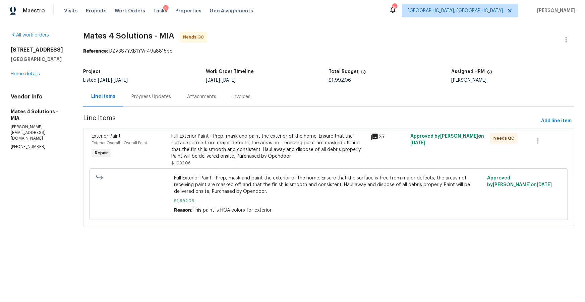
click at [198, 141] on div "Full Exterior Paint - Prep, mask and paint the exterior of the home. Ensure tha…" at bounding box center [268, 146] width 195 height 27
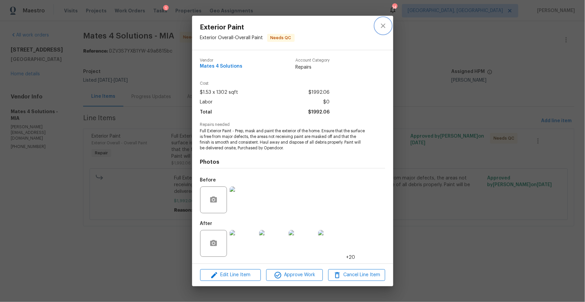
click at [381, 28] on icon "close" at bounding box center [383, 26] width 8 height 8
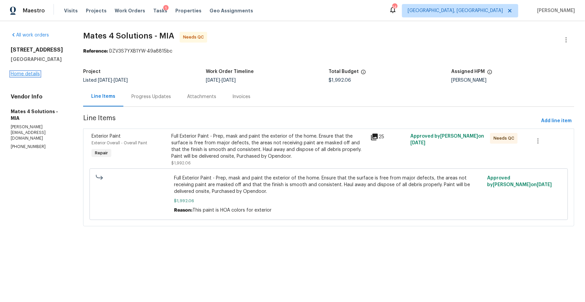
click at [27, 76] on link "Home details" at bounding box center [25, 74] width 29 height 5
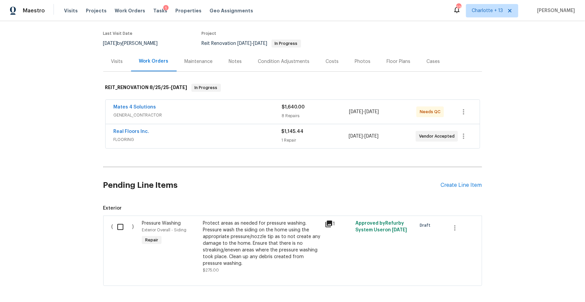
scroll to position [79, 0]
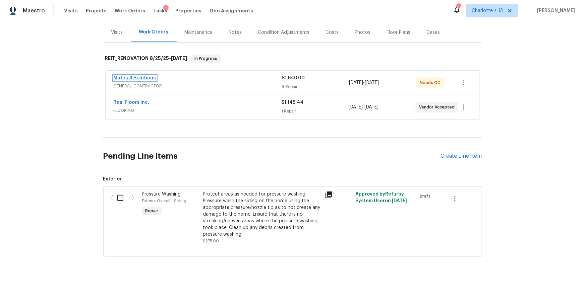
click at [136, 78] on link "Mates 4 Solutions" at bounding box center [135, 78] width 43 height 5
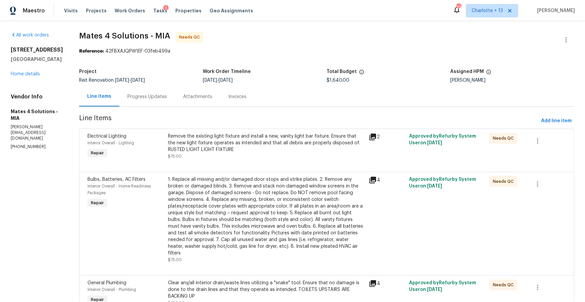
click at [29, 77] on div "[STREET_ADDRESS] Home details" at bounding box center [37, 62] width 52 height 31
click at [28, 76] on link "Home details" at bounding box center [25, 74] width 29 height 5
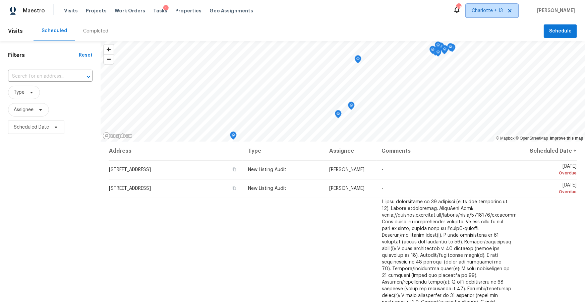
click at [503, 12] on span "Charlotte + 13" at bounding box center [487, 10] width 31 height 7
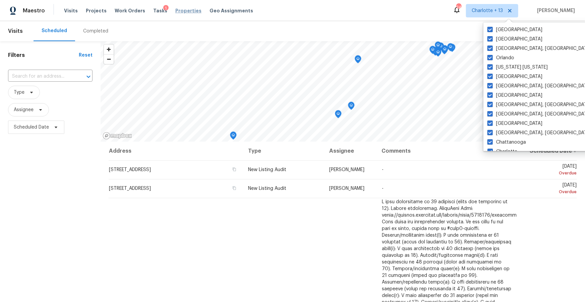
click at [178, 12] on span "Properties" at bounding box center [188, 10] width 26 height 7
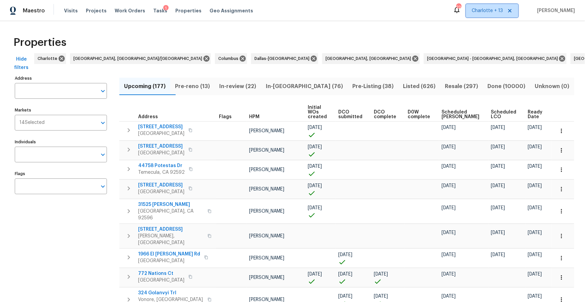
click at [513, 10] on icon at bounding box center [509, 10] width 5 height 5
click at [489, 10] on span "[GEOGRAPHIC_DATA], [GEOGRAPHIC_DATA]" at bounding box center [455, 10] width 95 height 7
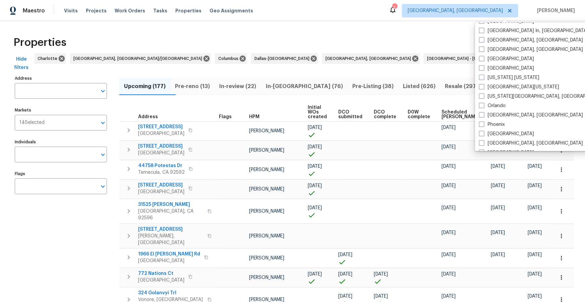
scroll to position [298, 0]
click at [501, 106] on label "Orlando" at bounding box center [492, 107] width 27 height 7
click at [483, 106] on input "Orlando" at bounding box center [481, 106] width 4 height 4
checkbox input "true"
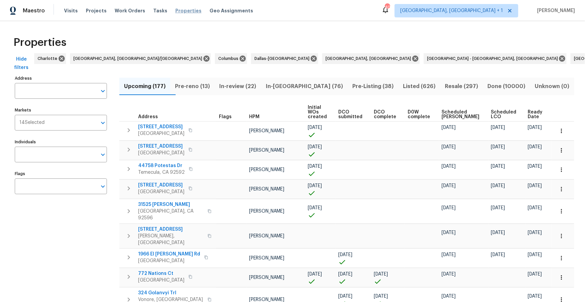
click at [176, 11] on span "Properties" at bounding box center [188, 10] width 26 height 7
click at [90, 10] on span "Projects" at bounding box center [96, 10] width 21 height 7
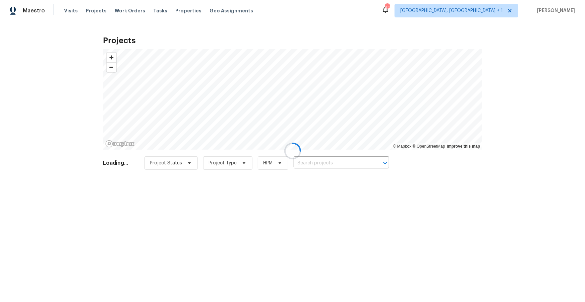
click at [502, 12] on div at bounding box center [292, 151] width 585 height 302
click at [489, 13] on div at bounding box center [292, 151] width 585 height 302
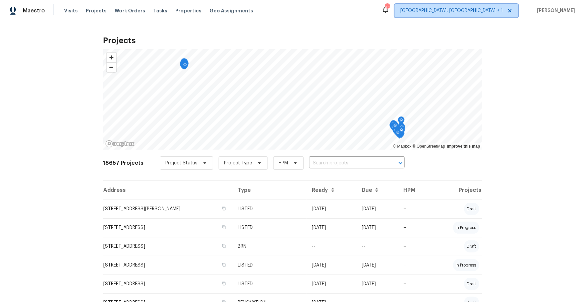
click at [490, 13] on span "Albuquerque, NM + 1" at bounding box center [451, 10] width 103 height 7
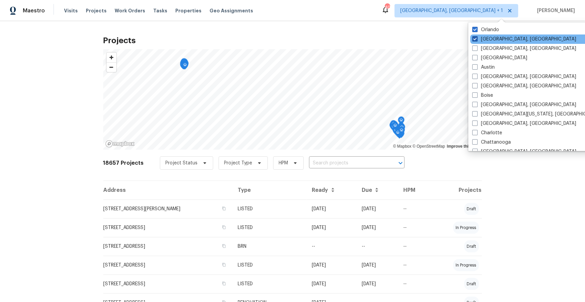
click at [486, 39] on label "Albuquerque, NM" at bounding box center [524, 39] width 104 height 7
click at [477, 39] on input "Albuquerque, NM" at bounding box center [474, 38] width 4 height 4
checkbox input "false"
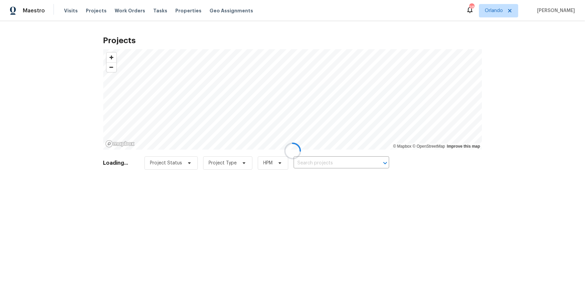
click at [360, 28] on div at bounding box center [292, 151] width 585 height 302
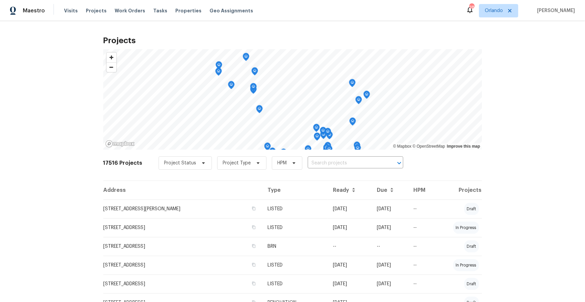
click at [175, 12] on span "Properties" at bounding box center [188, 10] width 26 height 7
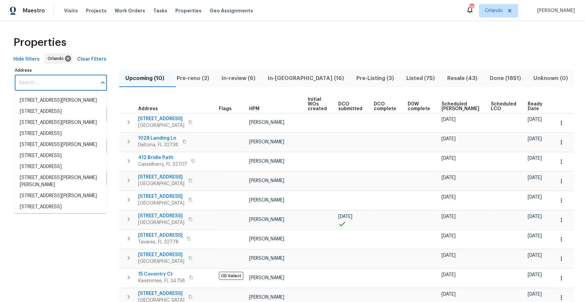
click at [82, 85] on input "Address" at bounding box center [56, 83] width 82 height 16
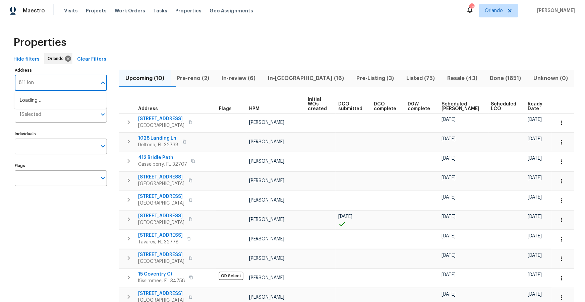
type input "811 lone"
click at [72, 106] on li "811 S Lone Oak Dr Leesburg FL 34748" at bounding box center [60, 100] width 92 height 11
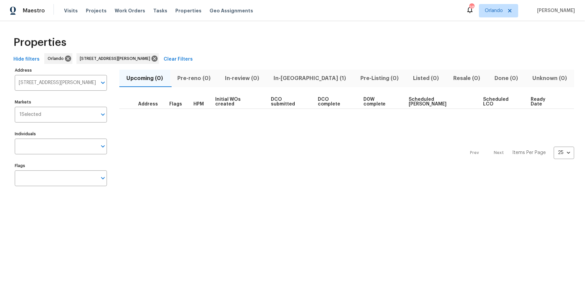
click at [287, 78] on span "In-reno (1)" at bounding box center [310, 78] width 79 height 9
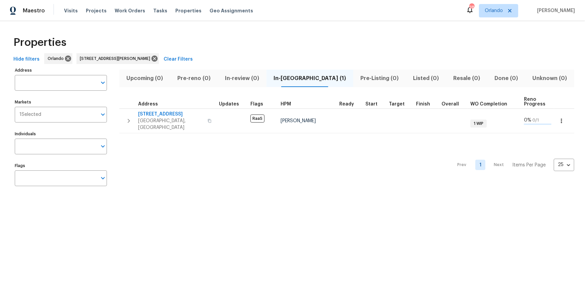
type input "811 S Lone Oak Dr Leesburg FL 34748"
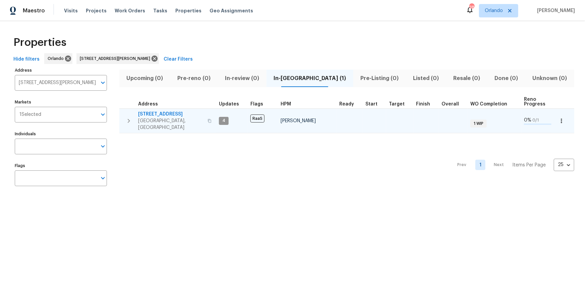
click at [164, 116] on span "811 S Lone Oak Dr" at bounding box center [170, 114] width 65 height 7
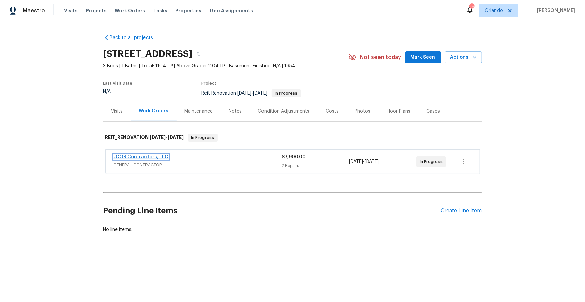
click at [148, 158] on link "JCOR Contractors, LLC" at bounding box center [141, 157] width 55 height 5
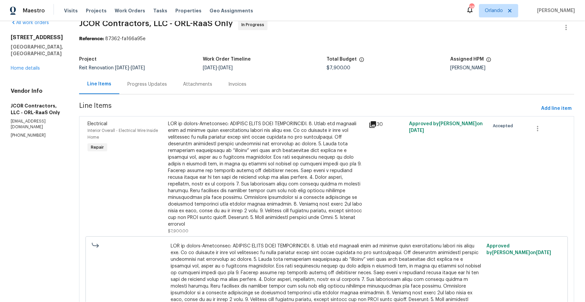
scroll to position [1, 0]
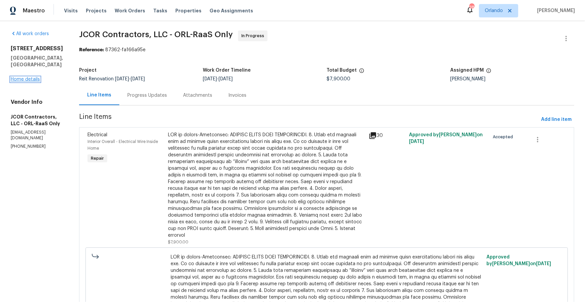
click at [26, 82] on link "Home details" at bounding box center [25, 79] width 29 height 5
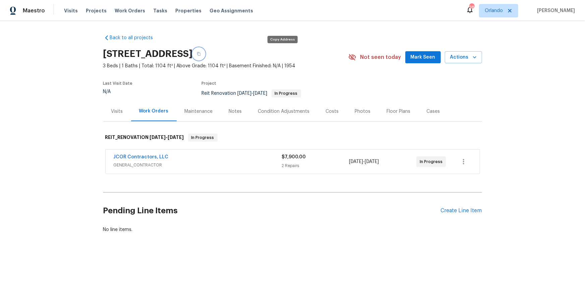
click at [205, 55] on button "button" at bounding box center [199, 54] width 12 height 12
click at [137, 159] on link "JCOR Contractors, LLC" at bounding box center [141, 157] width 55 height 5
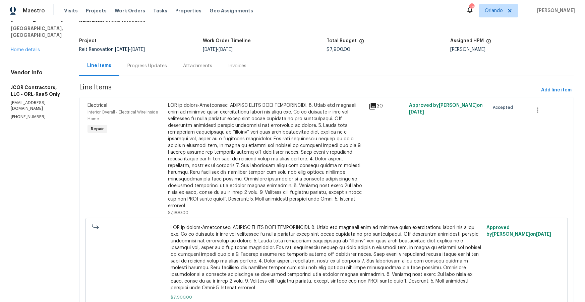
scroll to position [30, 0]
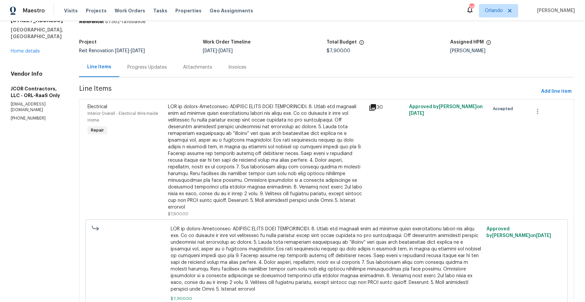
click at [369, 108] on icon at bounding box center [372, 107] width 7 height 7
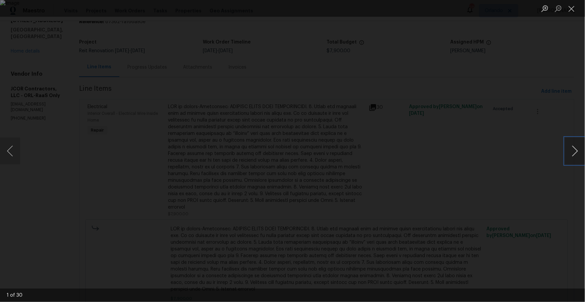
click at [573, 153] on button "Next image" at bounding box center [575, 151] width 20 height 27
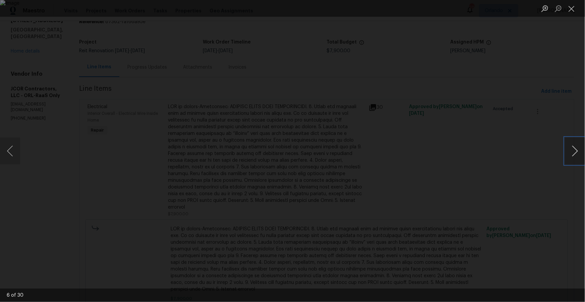
click at [573, 153] on button "Next image" at bounding box center [575, 151] width 20 height 27
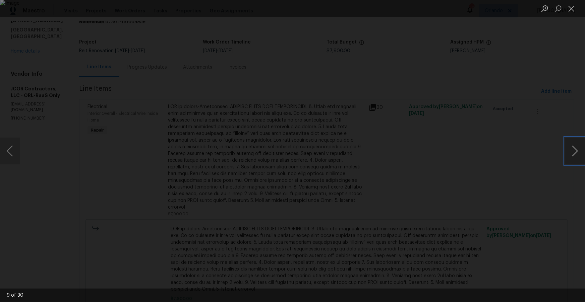
click at [573, 153] on button "Next image" at bounding box center [575, 151] width 20 height 27
click at [576, 152] on button "Next image" at bounding box center [575, 151] width 20 height 27
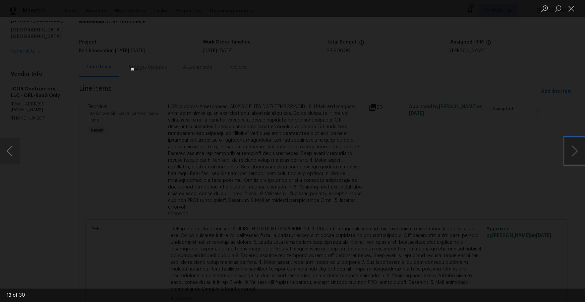
click at [576, 152] on button "Next image" at bounding box center [575, 151] width 20 height 27
click at [574, 154] on button "Next image" at bounding box center [575, 151] width 20 height 27
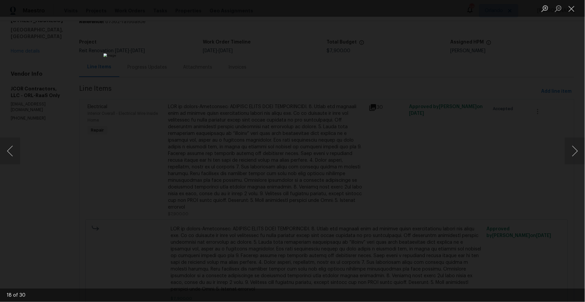
click at [474, 60] on div "Lightbox" at bounding box center [292, 151] width 585 height 302
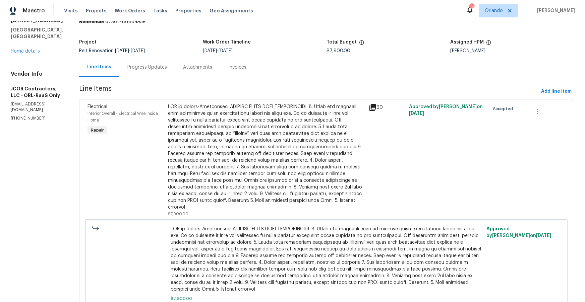
scroll to position [0, 0]
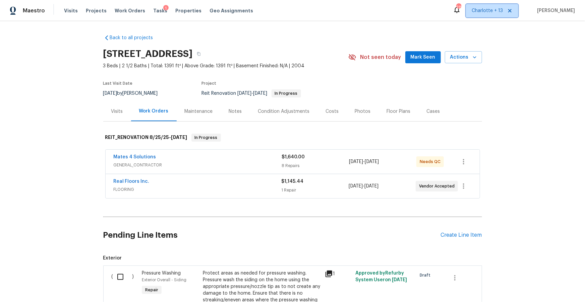
click at [513, 11] on icon at bounding box center [509, 10] width 5 height 5
click at [513, 11] on span at bounding box center [508, 10] width 7 height 5
click at [501, 11] on span "[GEOGRAPHIC_DATA], [GEOGRAPHIC_DATA]" at bounding box center [455, 10] width 95 height 7
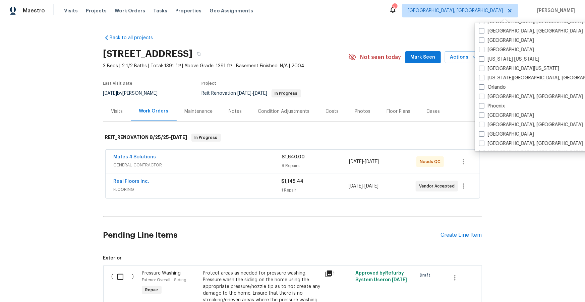
scroll to position [312, 0]
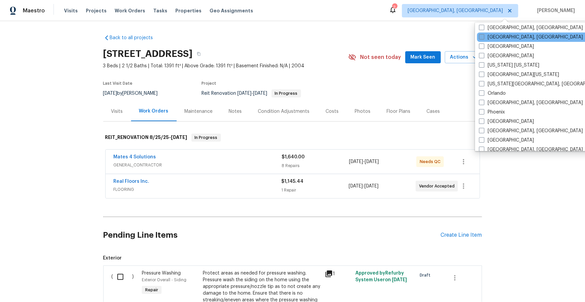
click at [490, 35] on label "[GEOGRAPHIC_DATA], [GEOGRAPHIC_DATA]" at bounding box center [531, 37] width 104 height 7
click at [483, 35] on input "[GEOGRAPHIC_DATA], [GEOGRAPHIC_DATA]" at bounding box center [481, 36] width 4 height 4
checkbox input "true"
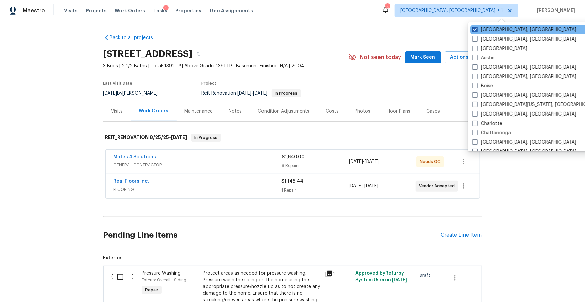
click at [490, 32] on label "[GEOGRAPHIC_DATA], [GEOGRAPHIC_DATA]" at bounding box center [524, 29] width 104 height 7
click at [477, 31] on input "[GEOGRAPHIC_DATA], [GEOGRAPHIC_DATA]" at bounding box center [474, 28] width 4 height 4
checkbox input "false"
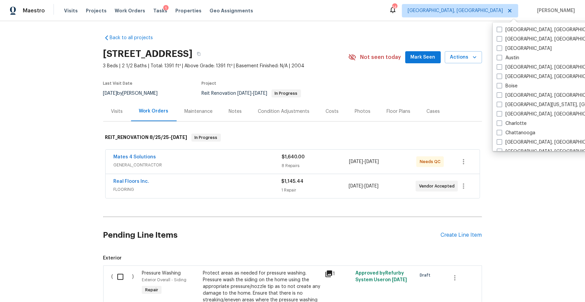
click at [427, 33] on div "Back to all projects [STREET_ADDRESS] 3 Beds | 2 1/2 Baths | Total: 1391 ft² | …" at bounding box center [292, 185] width 379 height 312
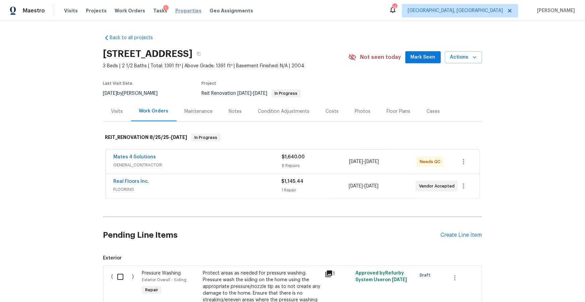
click at [178, 11] on span "Properties" at bounding box center [188, 10] width 26 height 7
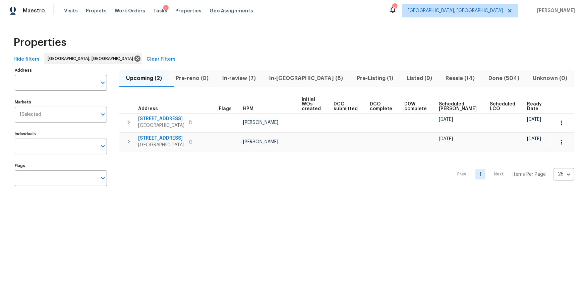
click at [244, 78] on span "In-review (7)" at bounding box center [239, 78] width 39 height 9
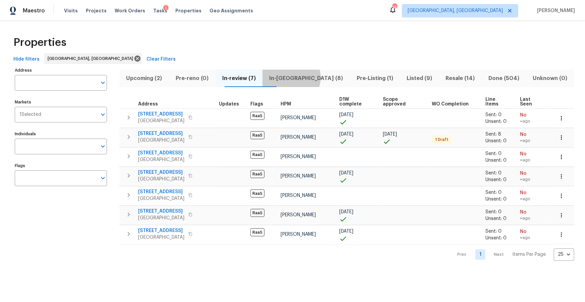
click at [305, 77] on span "In-reno (8)" at bounding box center [306, 78] width 79 height 9
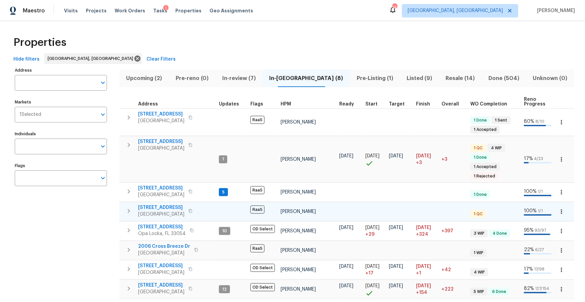
click at [192, 211] on icon "button" at bounding box center [190, 211] width 4 height 4
click at [166, 209] on span "6893 Sugarloaf Key St" at bounding box center [161, 207] width 46 height 7
click at [258, 75] on span "In-review (7)" at bounding box center [239, 78] width 39 height 9
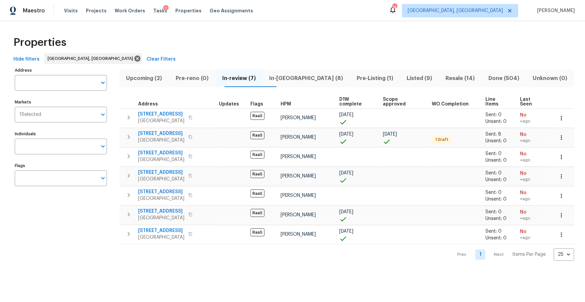
click at [308, 74] on span "In-reno (8)" at bounding box center [306, 78] width 79 height 9
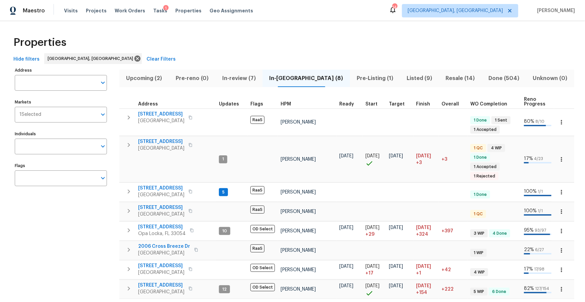
scroll to position [23, 0]
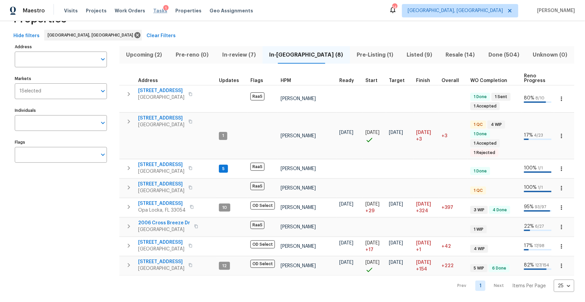
click at [154, 11] on span "Tasks" at bounding box center [160, 10] width 14 height 5
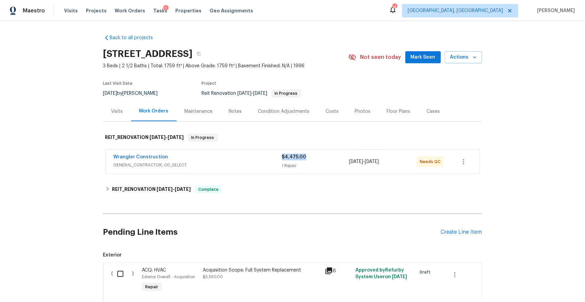
drag, startPoint x: 311, startPoint y: 156, endPoint x: 282, endPoint y: 156, distance: 29.8
click at [282, 156] on div "$4,475.00" at bounding box center [315, 157] width 67 height 7
